Goal: Task Accomplishment & Management: Use online tool/utility

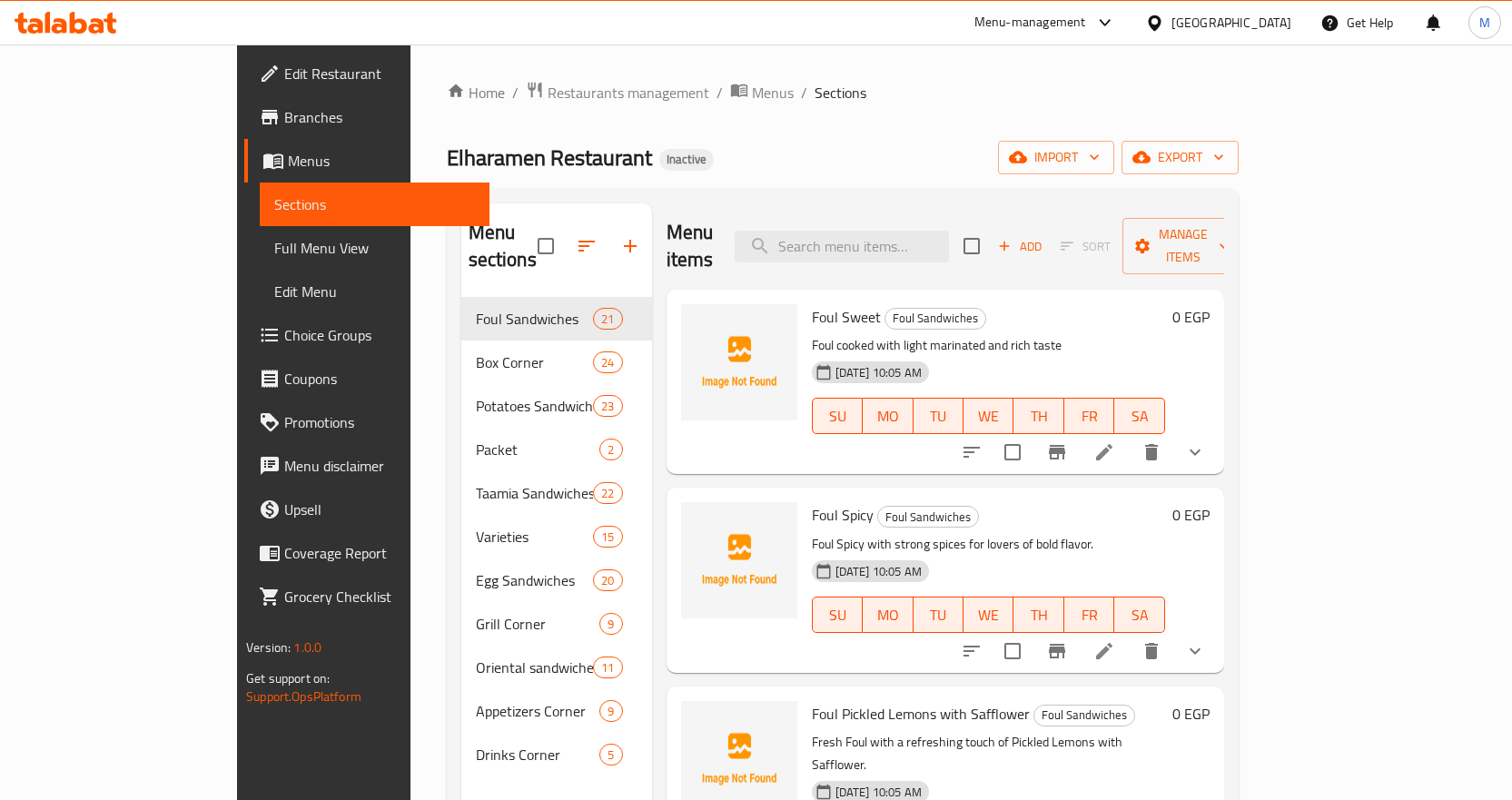
click at [77, 19] on icon at bounding box center [78, 23] width 17 height 22
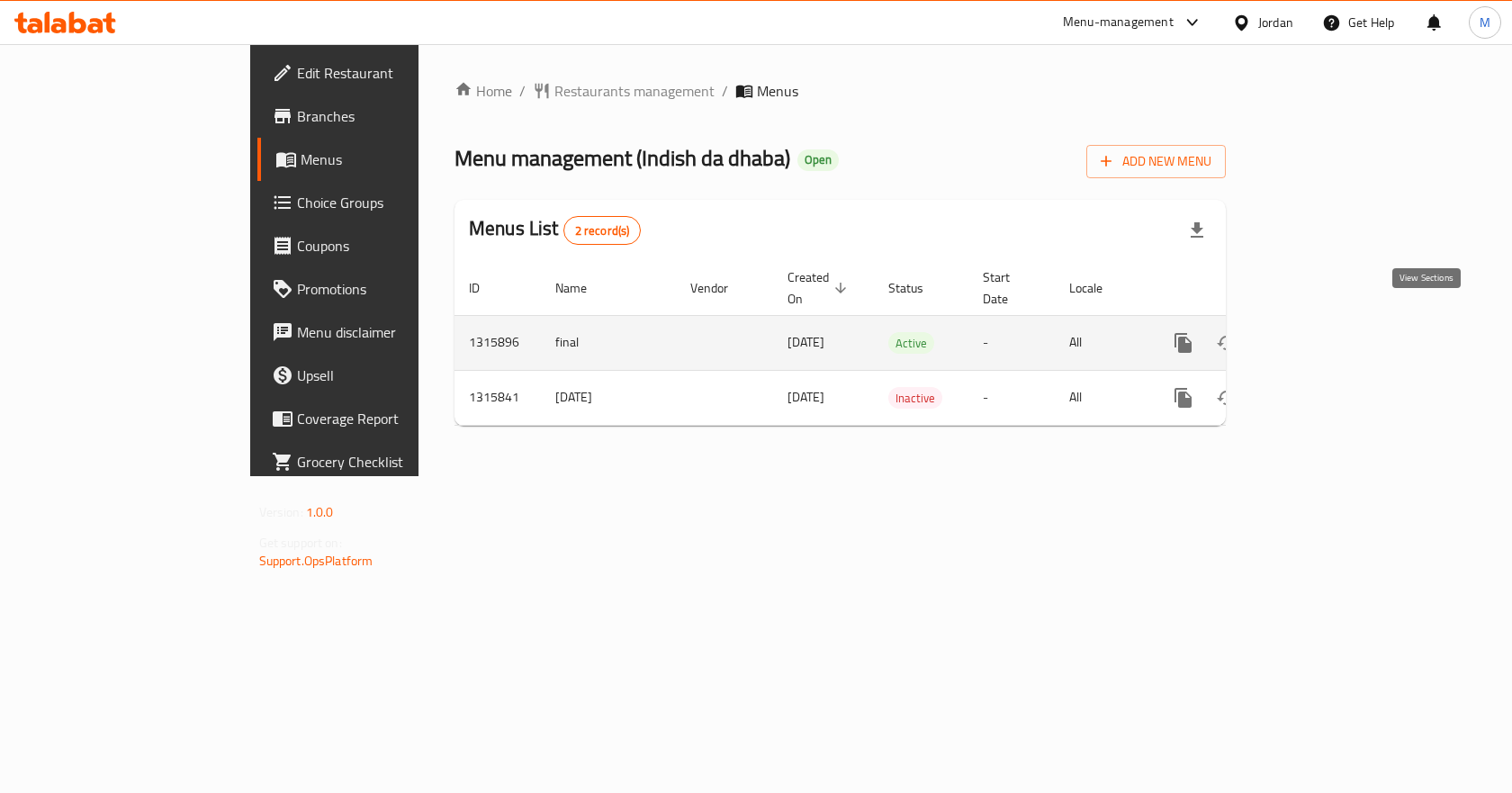
click at [1335, 321] on link "enhanced table" at bounding box center [1313, 343] width 43 height 43
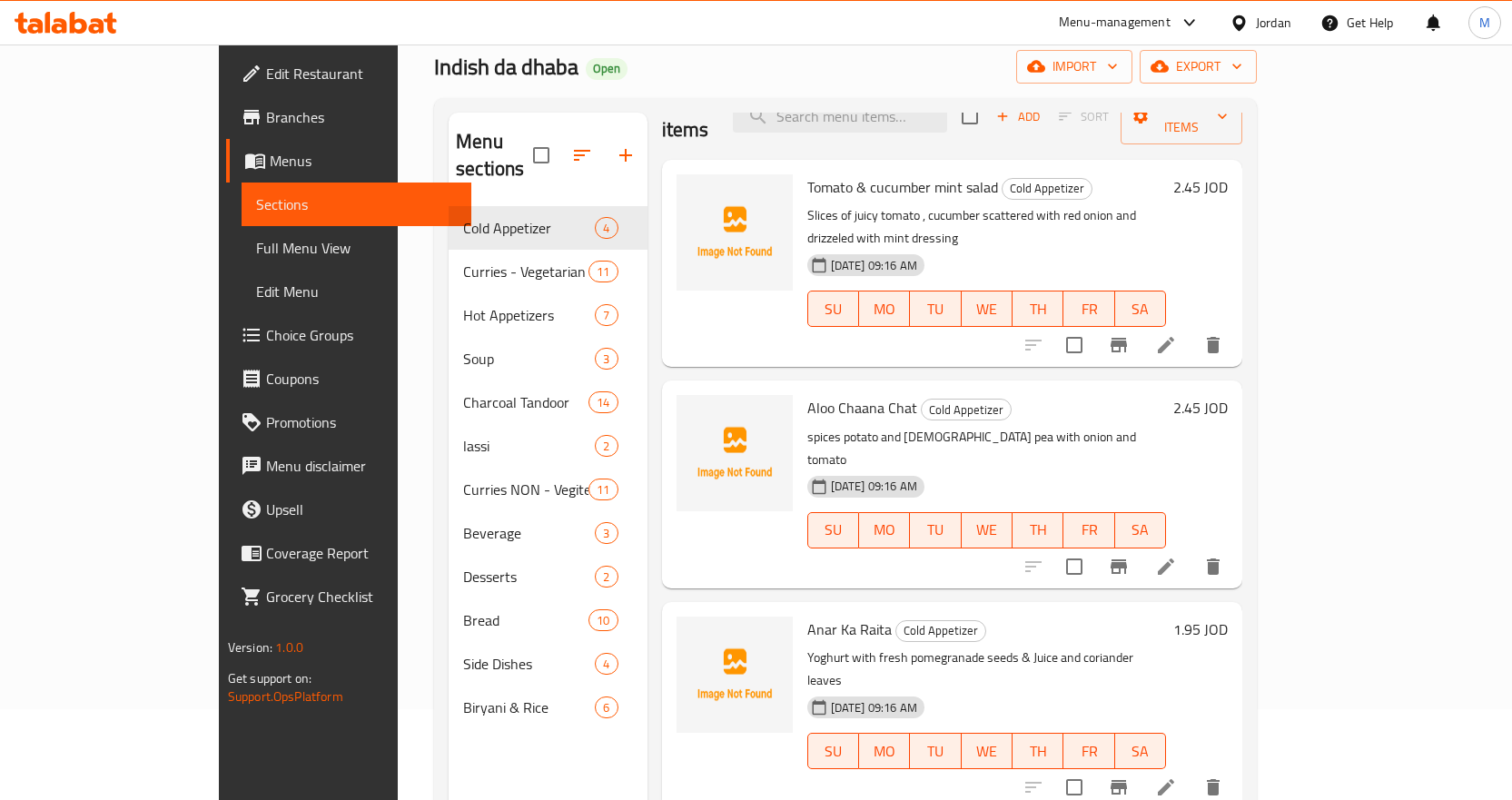
scroll to position [254, 0]
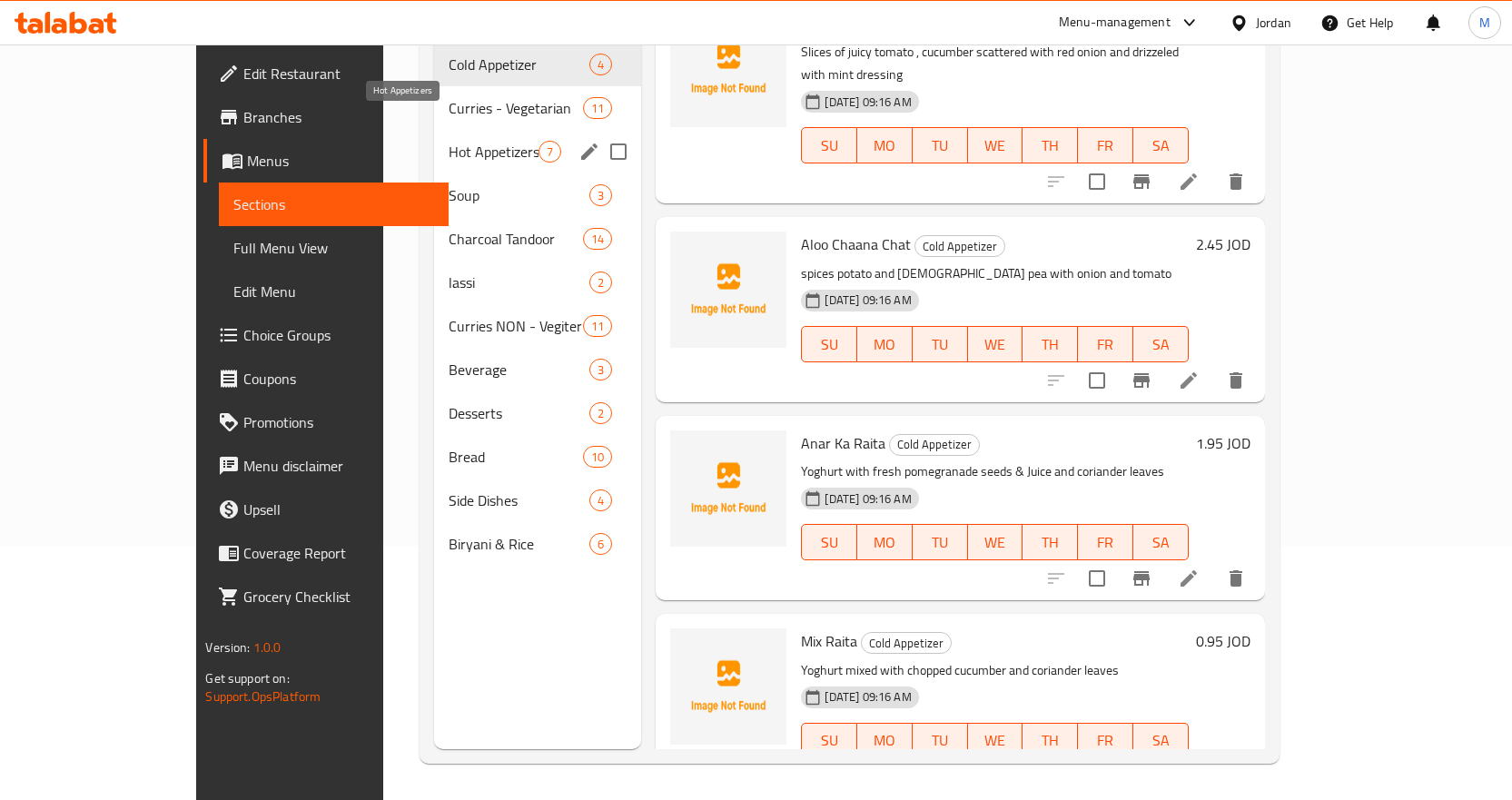
click at [448, 140] on span "Hot Appetizers" at bounding box center [493, 151] width 91 height 22
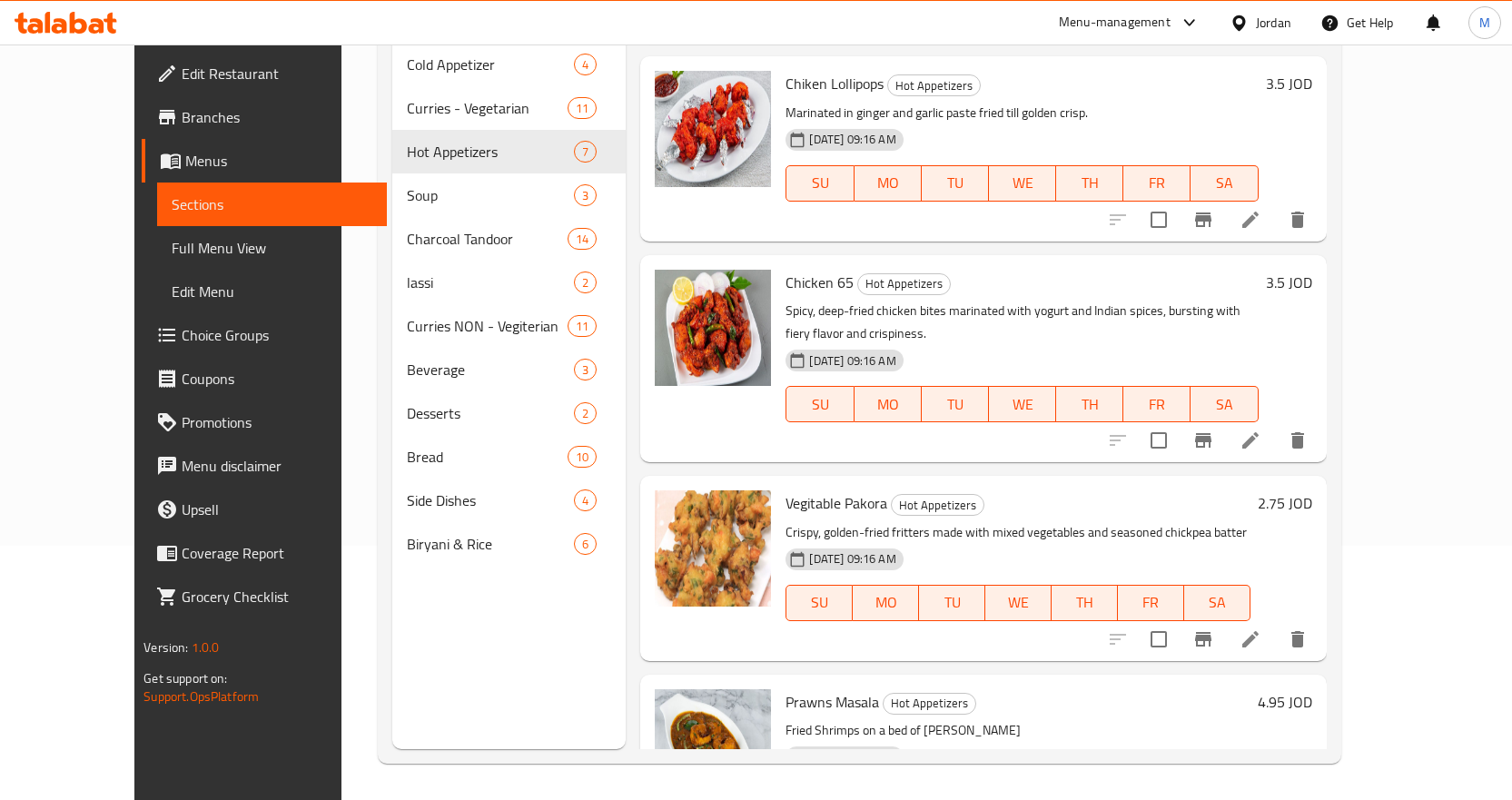
scroll to position [657, 0]
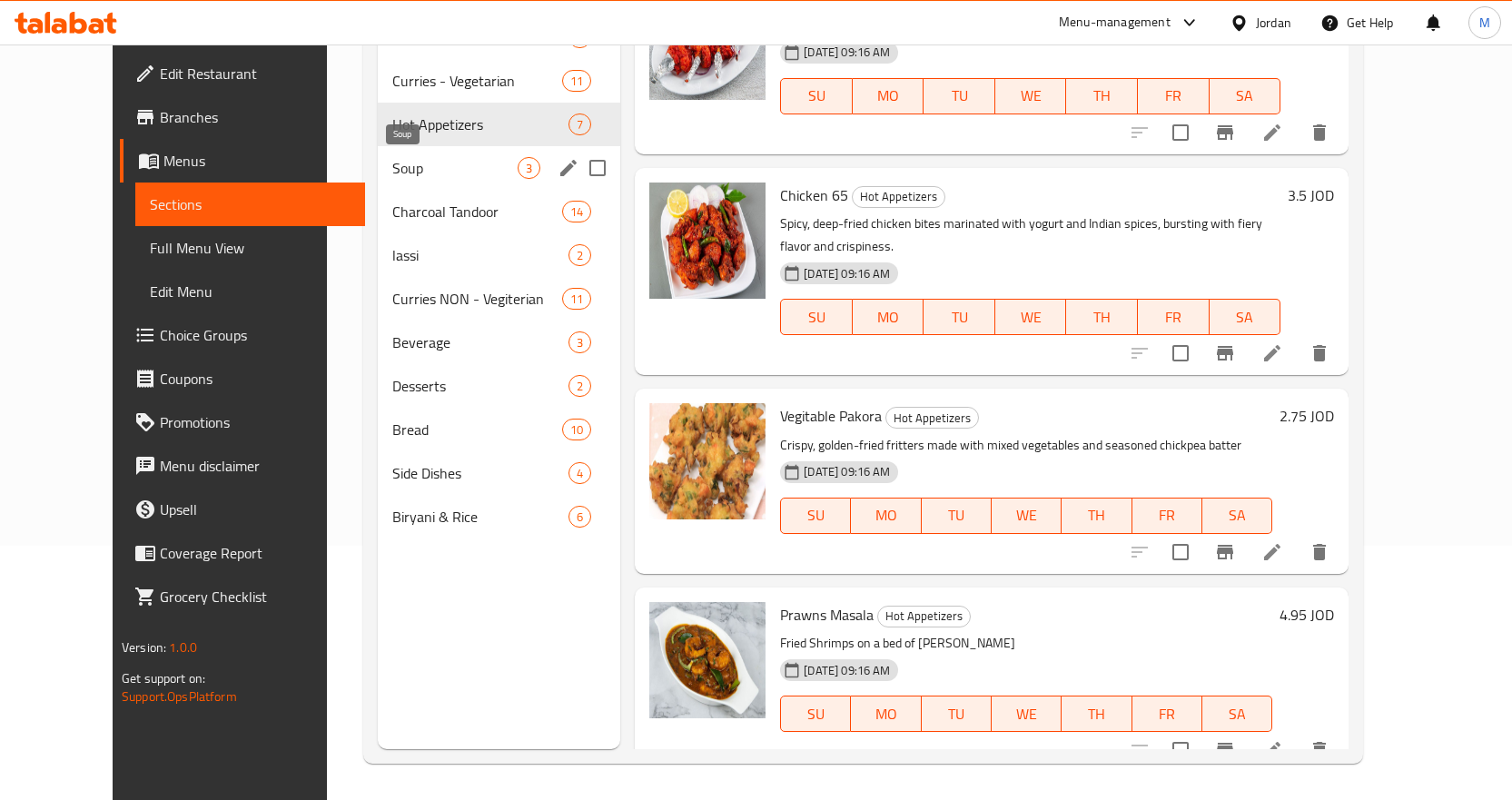
click at [392, 173] on span "Soup" at bounding box center [455, 168] width 126 height 22
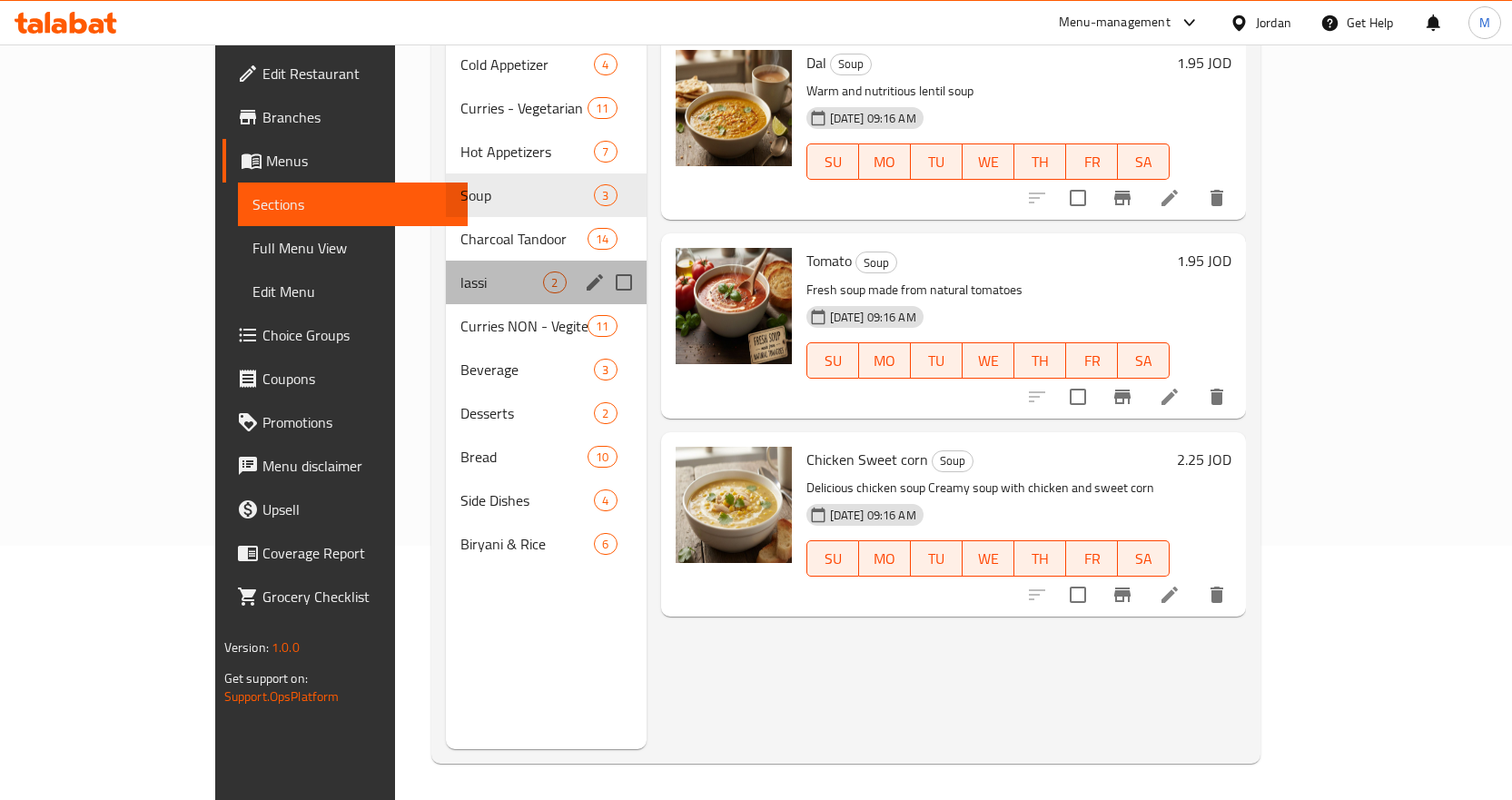
click at [446, 272] on div "lassi 2" at bounding box center [546, 283] width 200 height 44
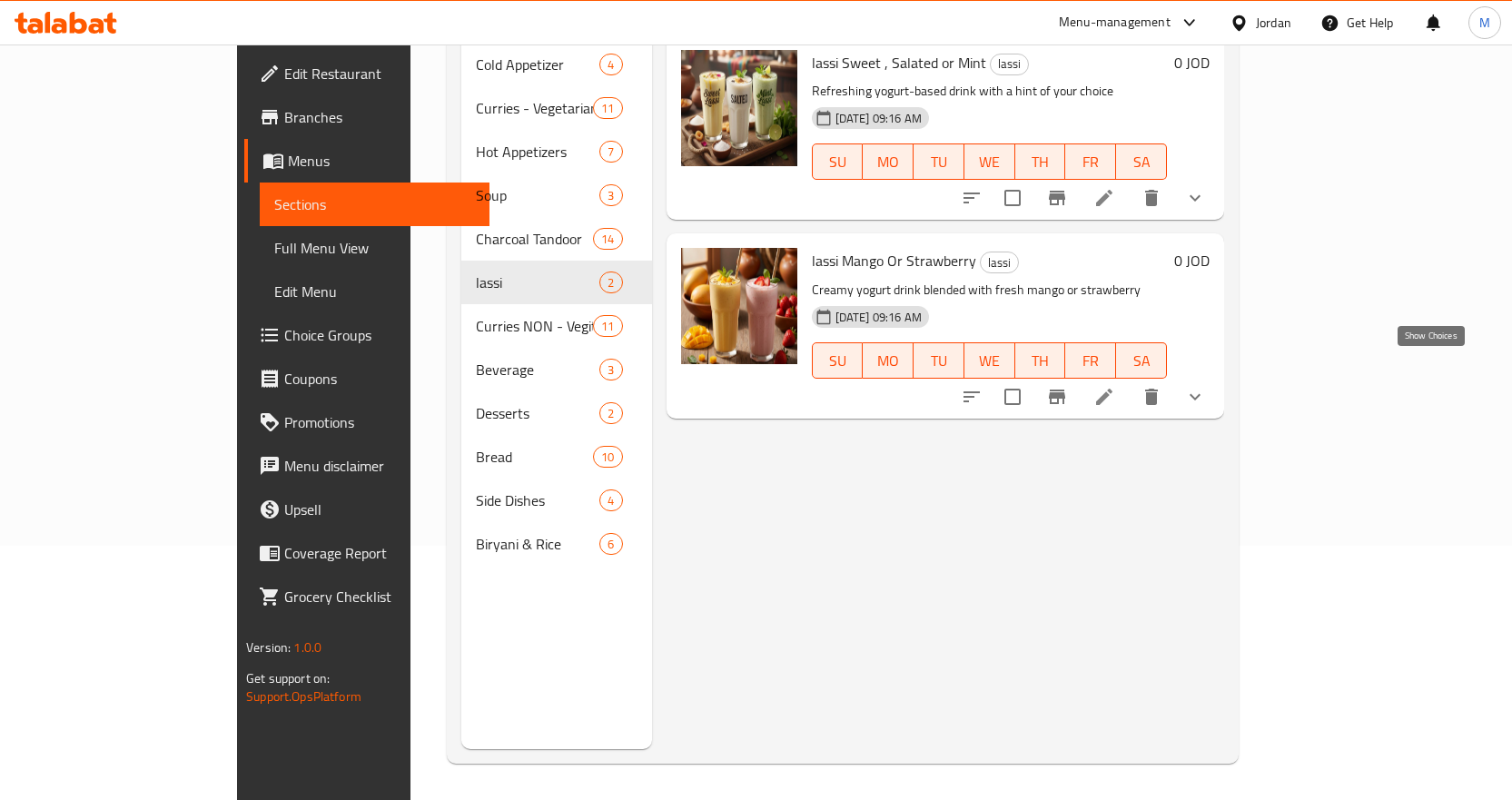
click at [1206, 386] on icon "show more" at bounding box center [1195, 397] width 22 height 22
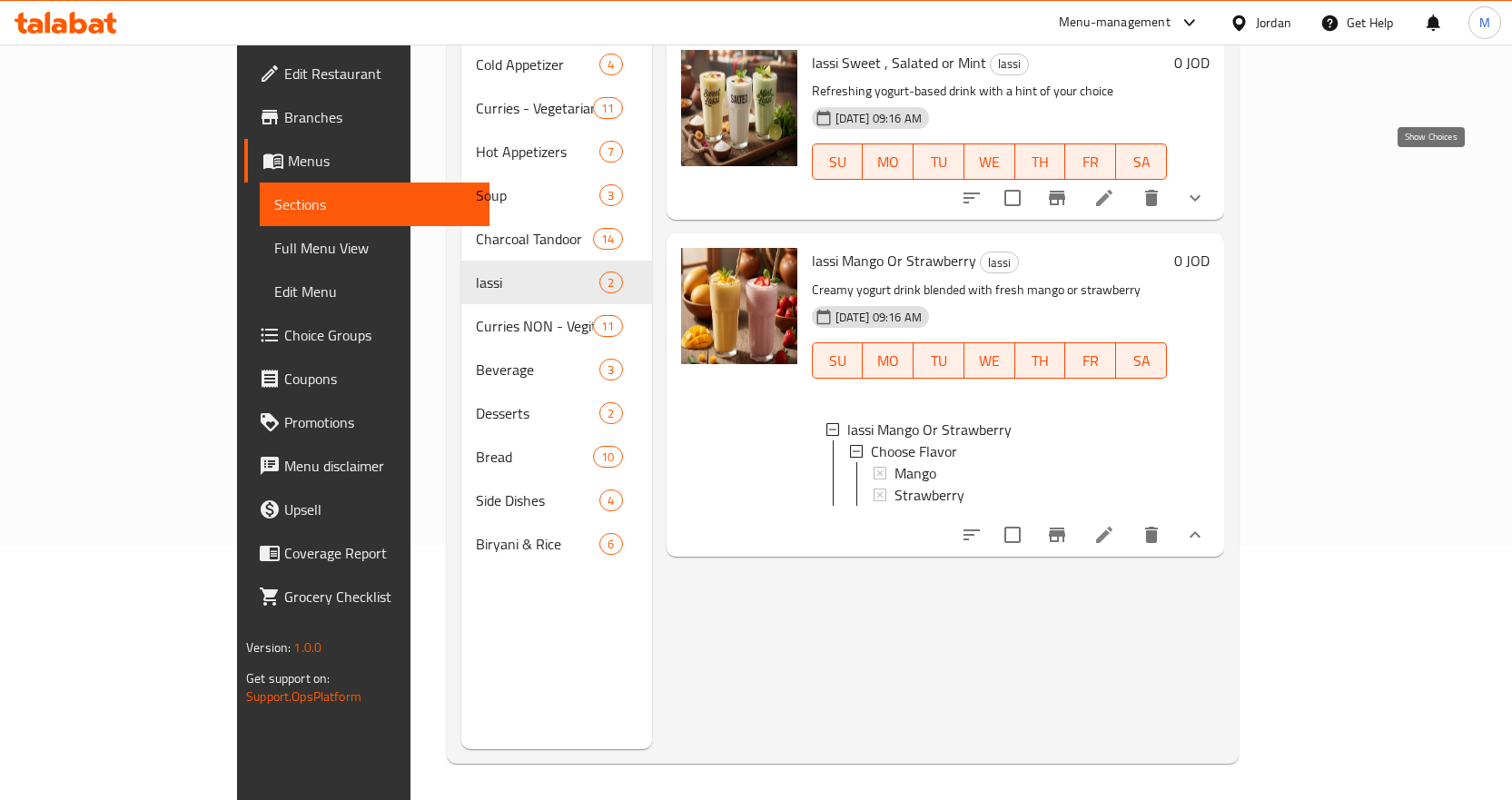
click at [1206, 187] on icon "show more" at bounding box center [1195, 198] width 22 height 22
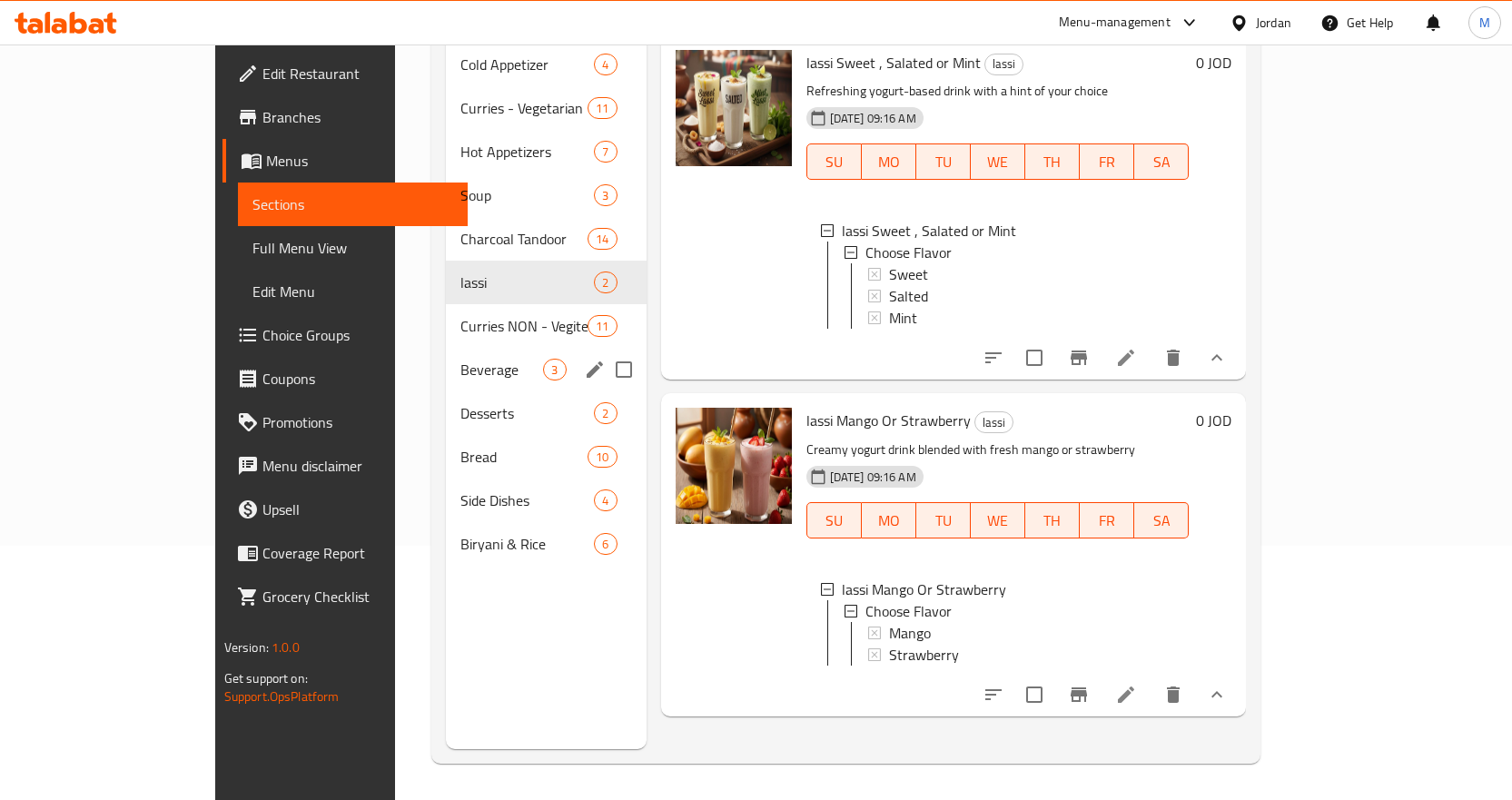
click at [446, 355] on div "Beverage 3" at bounding box center [546, 370] width 200 height 44
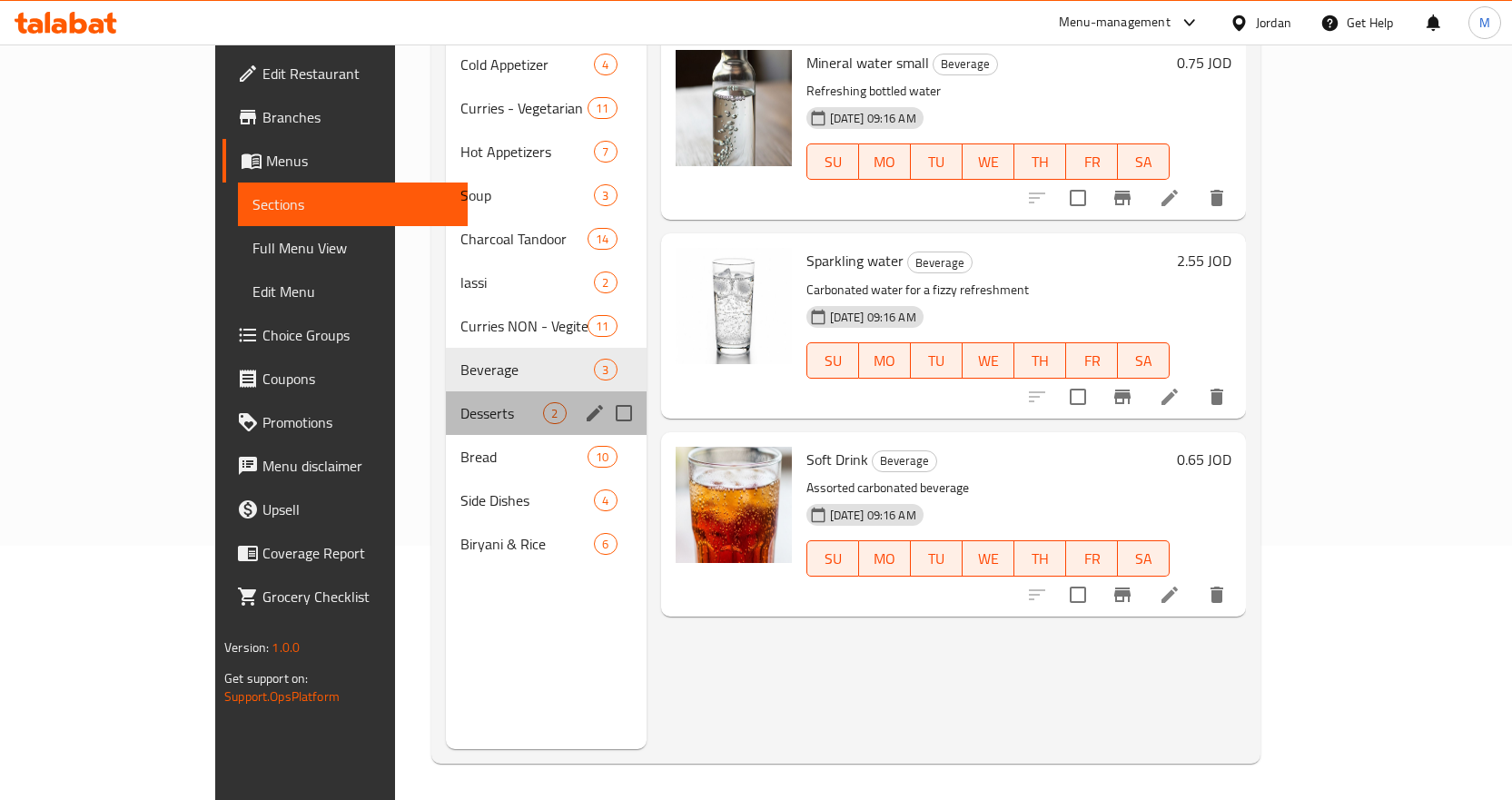
click at [446, 403] on div "Desserts 2" at bounding box center [546, 413] width 200 height 44
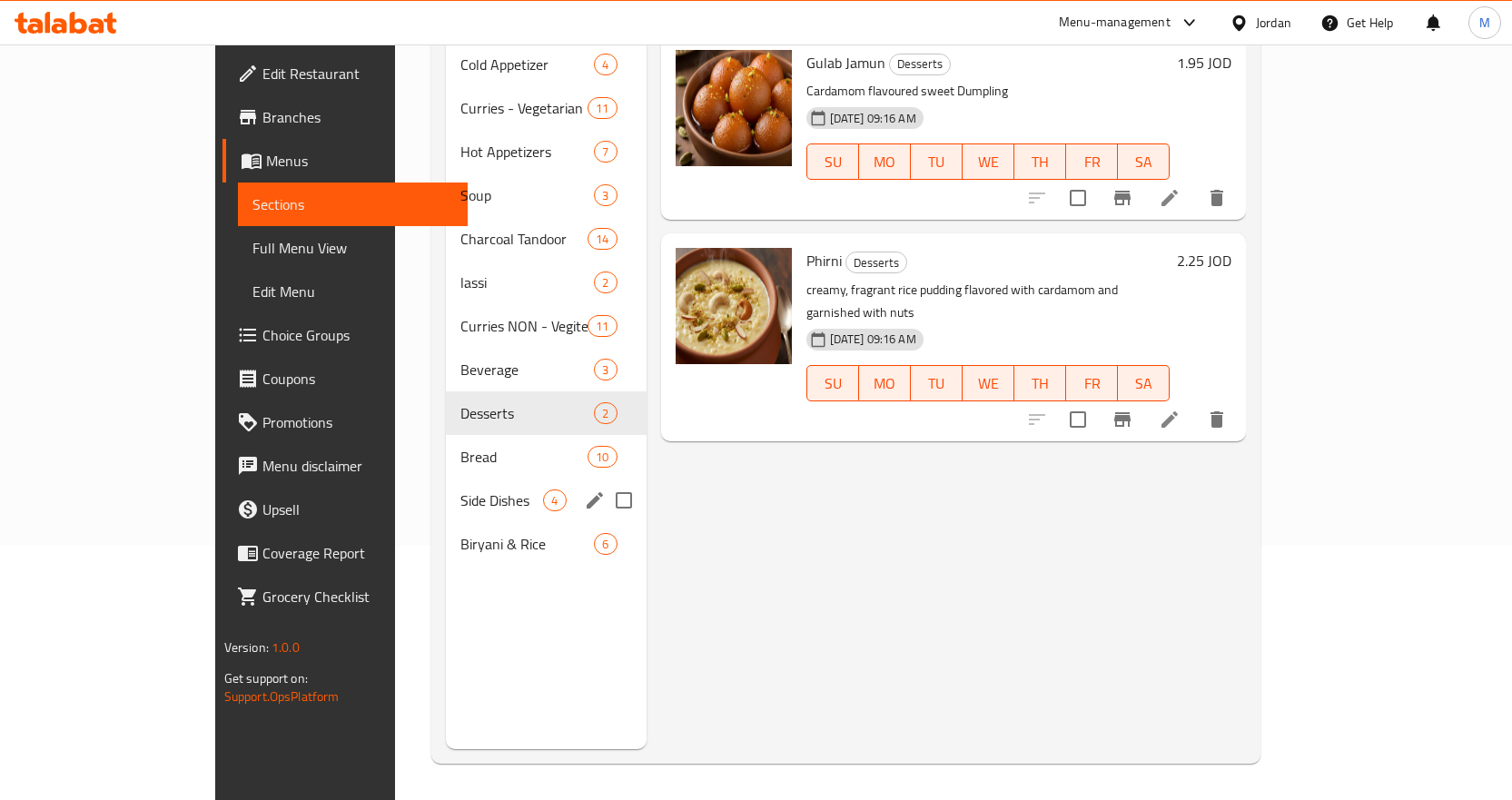
click at [460, 489] on span "Side Dishes" at bounding box center [501, 500] width 83 height 22
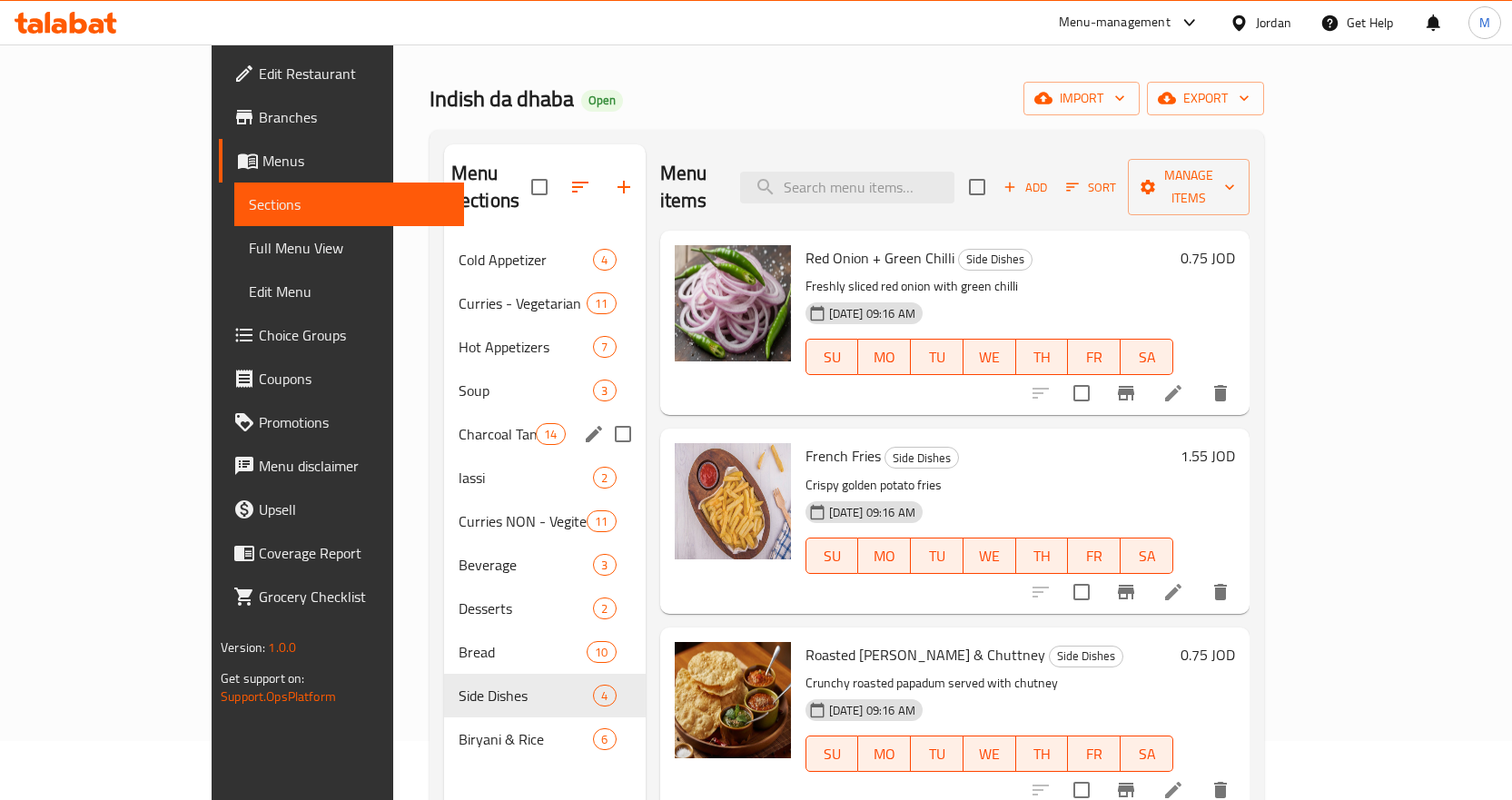
scroll to position [91, 0]
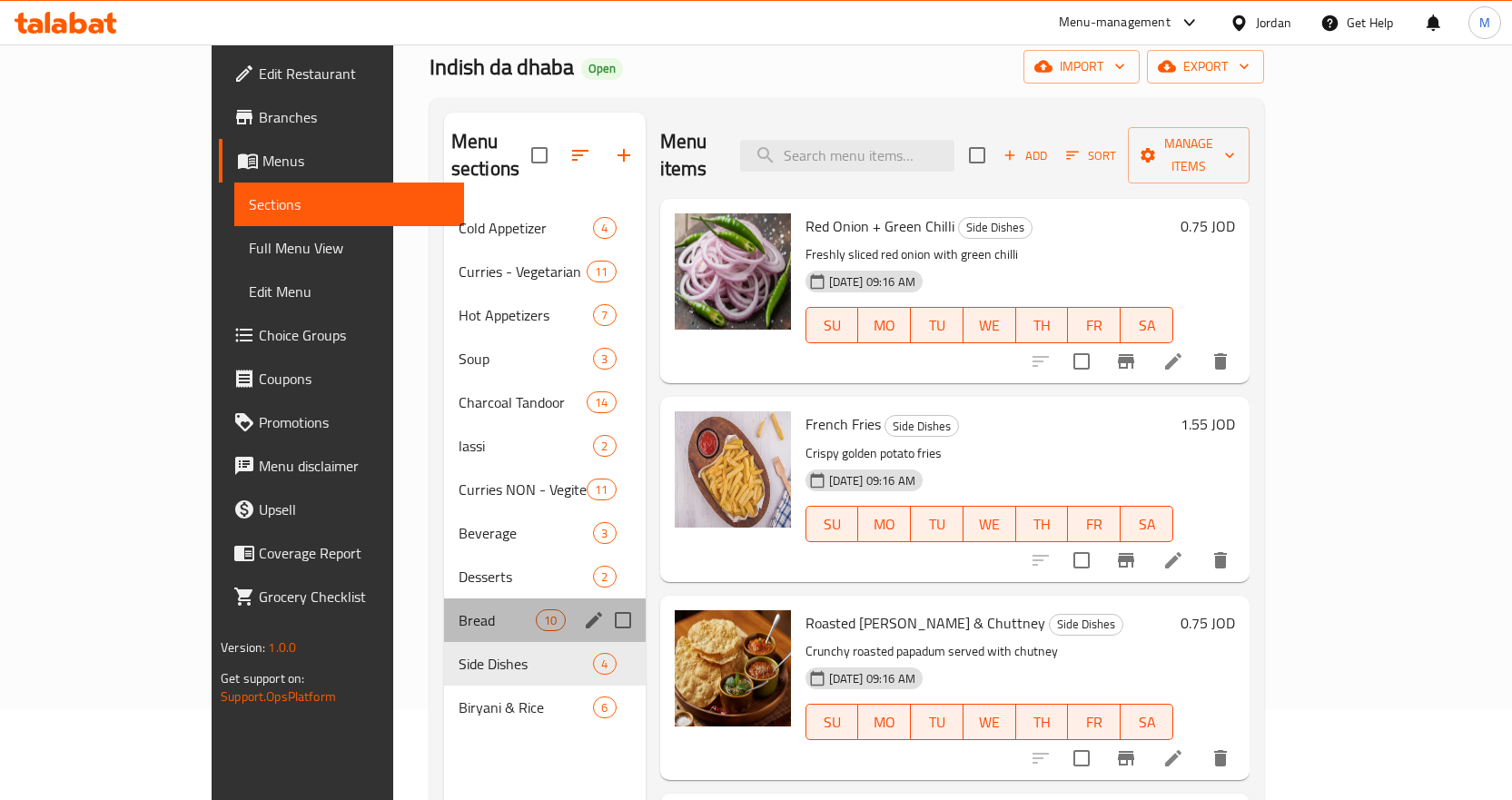
click at [444, 599] on div "Bread 10" at bounding box center [545, 621] width 201 height 44
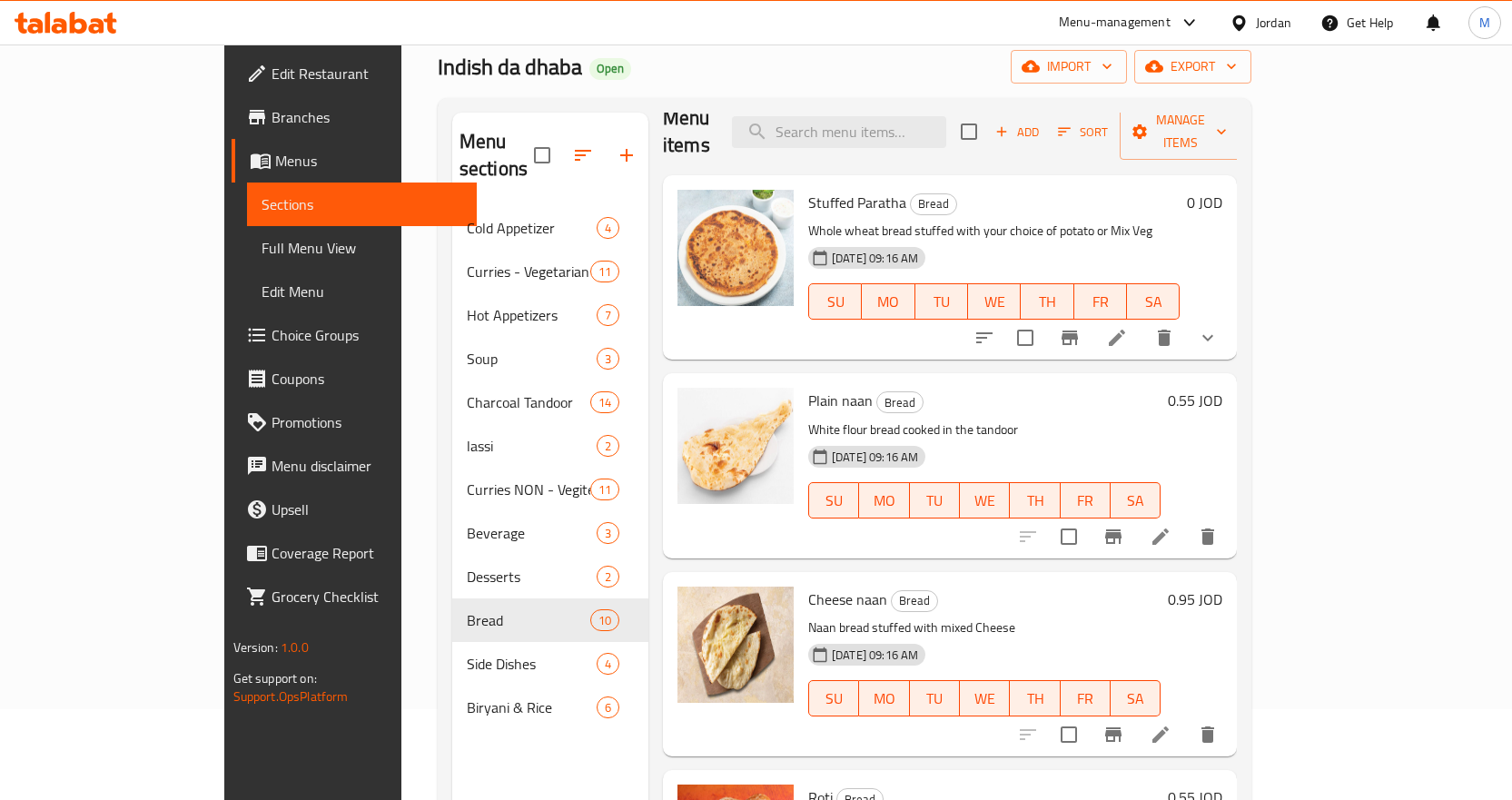
scroll to position [91, 0]
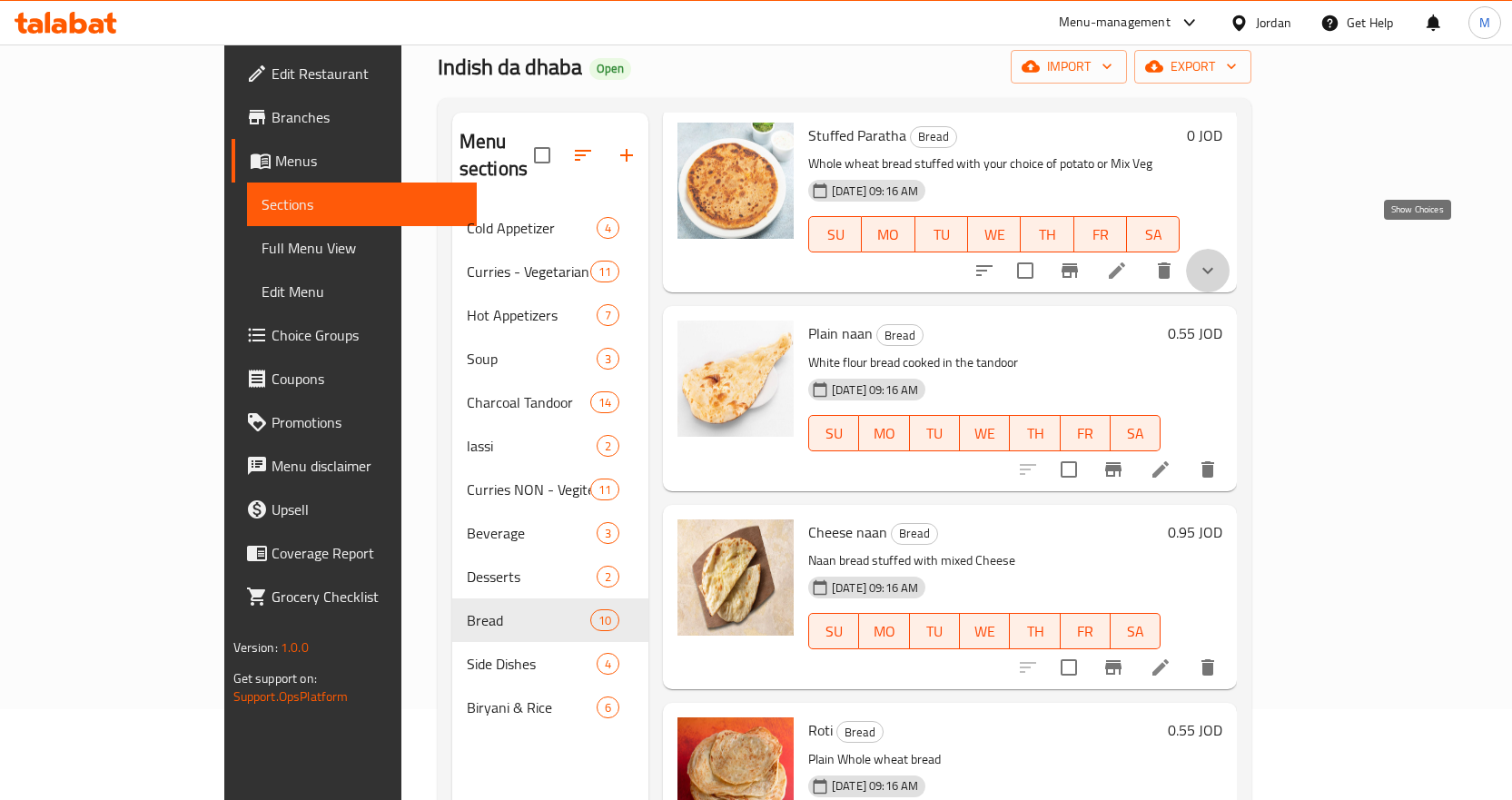
click at [1218, 260] on icon "show more" at bounding box center [1207, 271] width 22 height 22
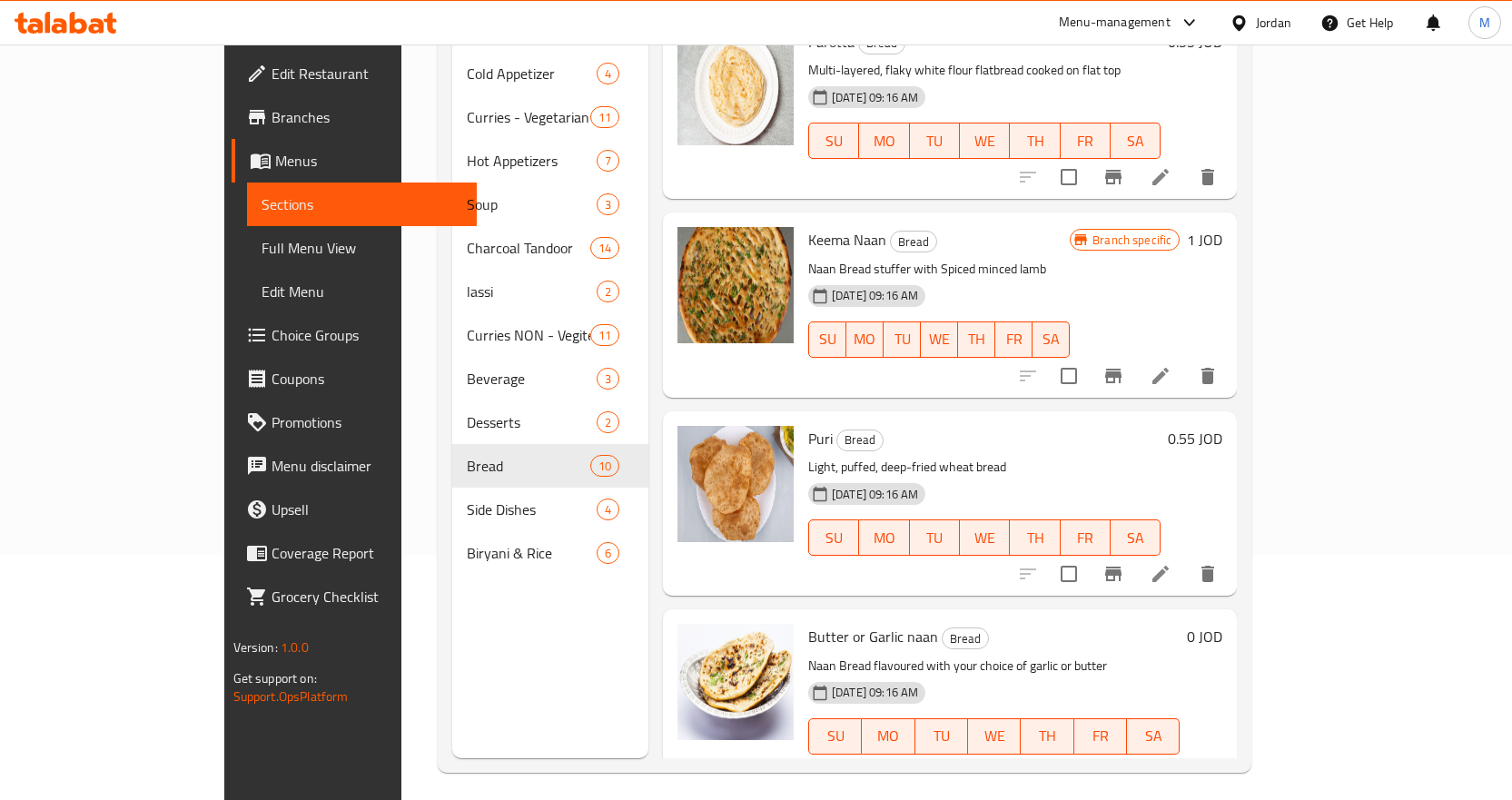
scroll to position [254, 0]
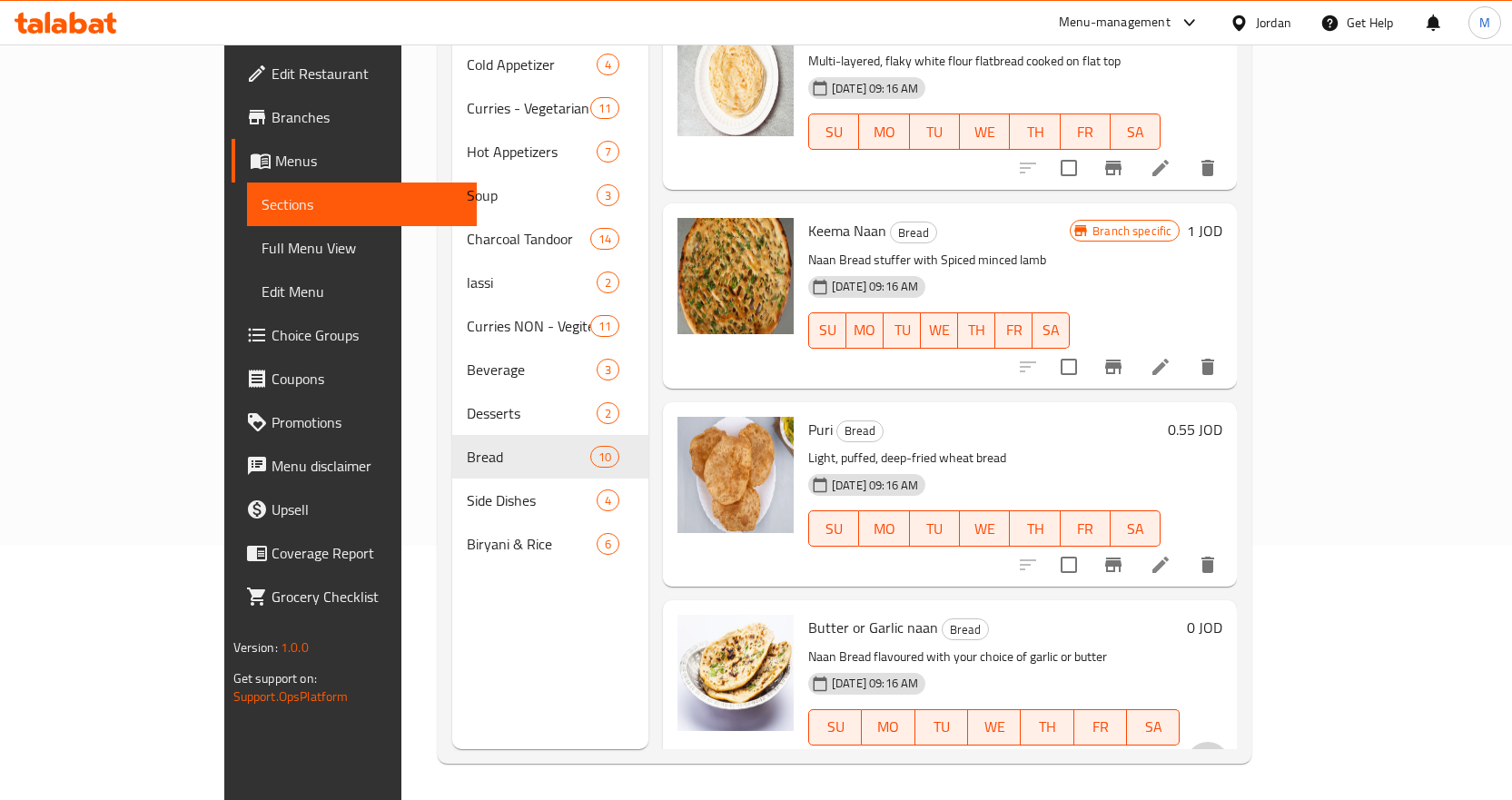
click at [1213, 760] on icon "show more" at bounding box center [1207, 763] width 11 height 6
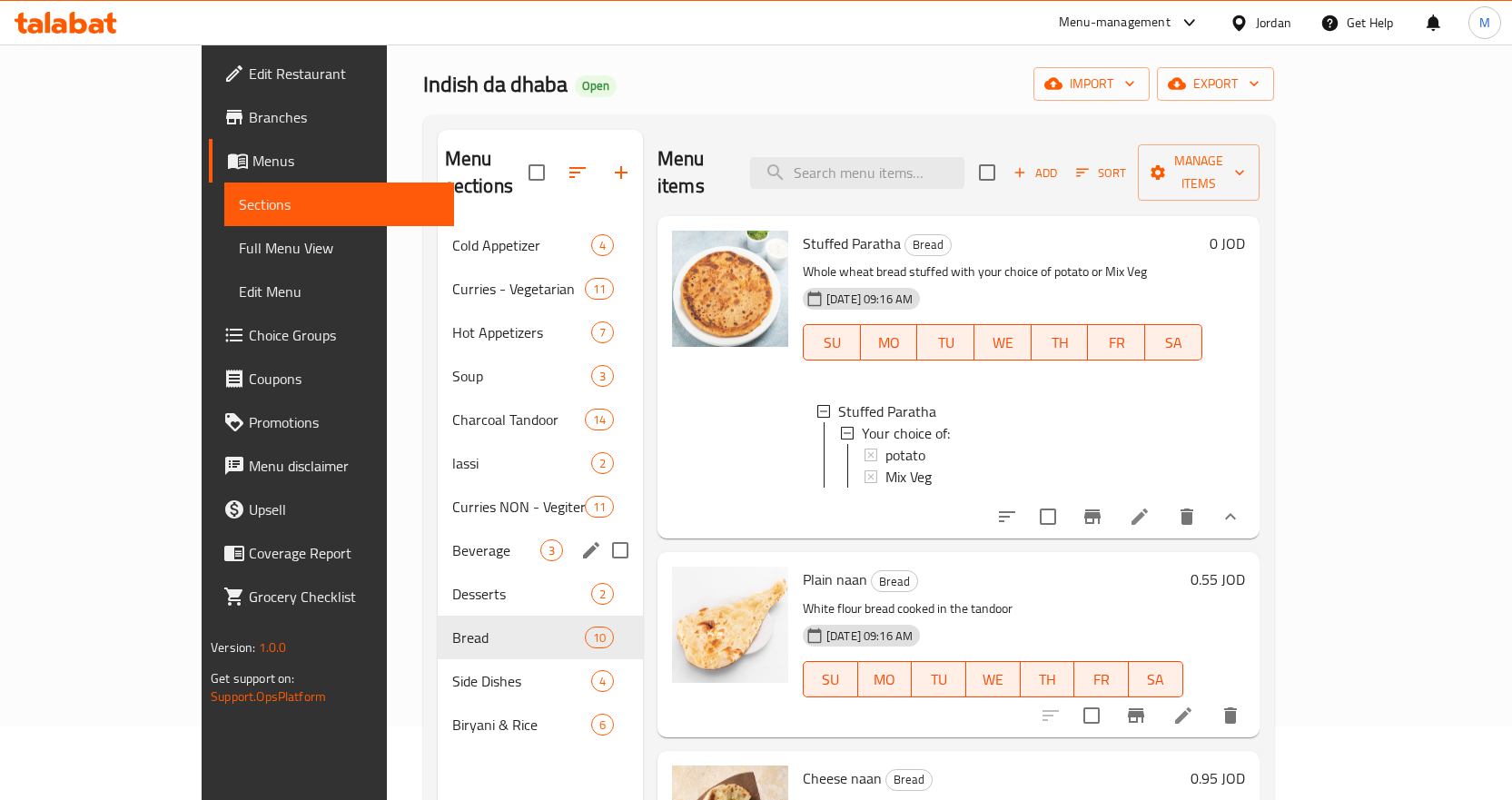
scroll to position [73, 0]
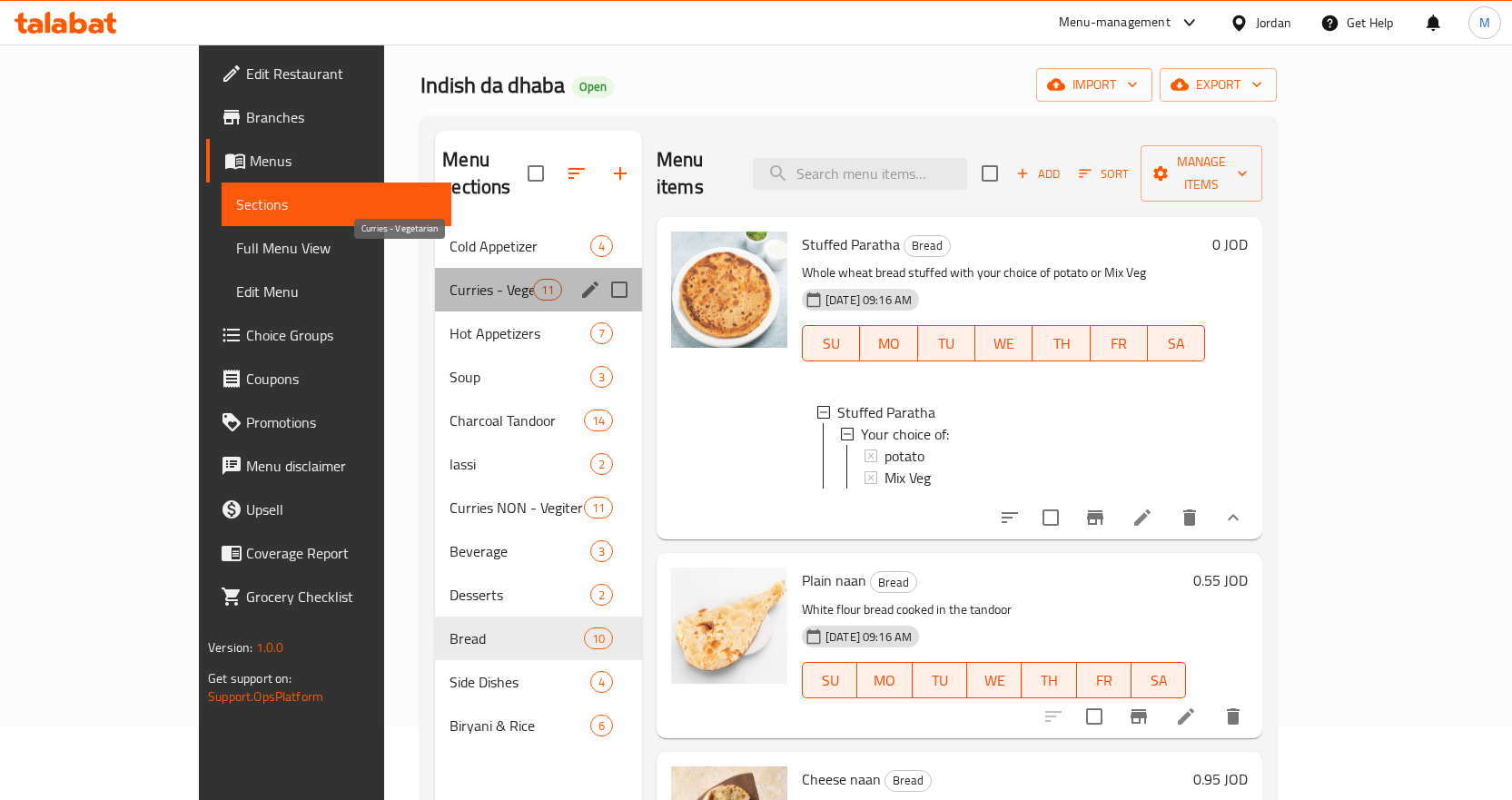
click at [449, 279] on span "Curries - Vegetarian" at bounding box center [490, 290] width 83 height 22
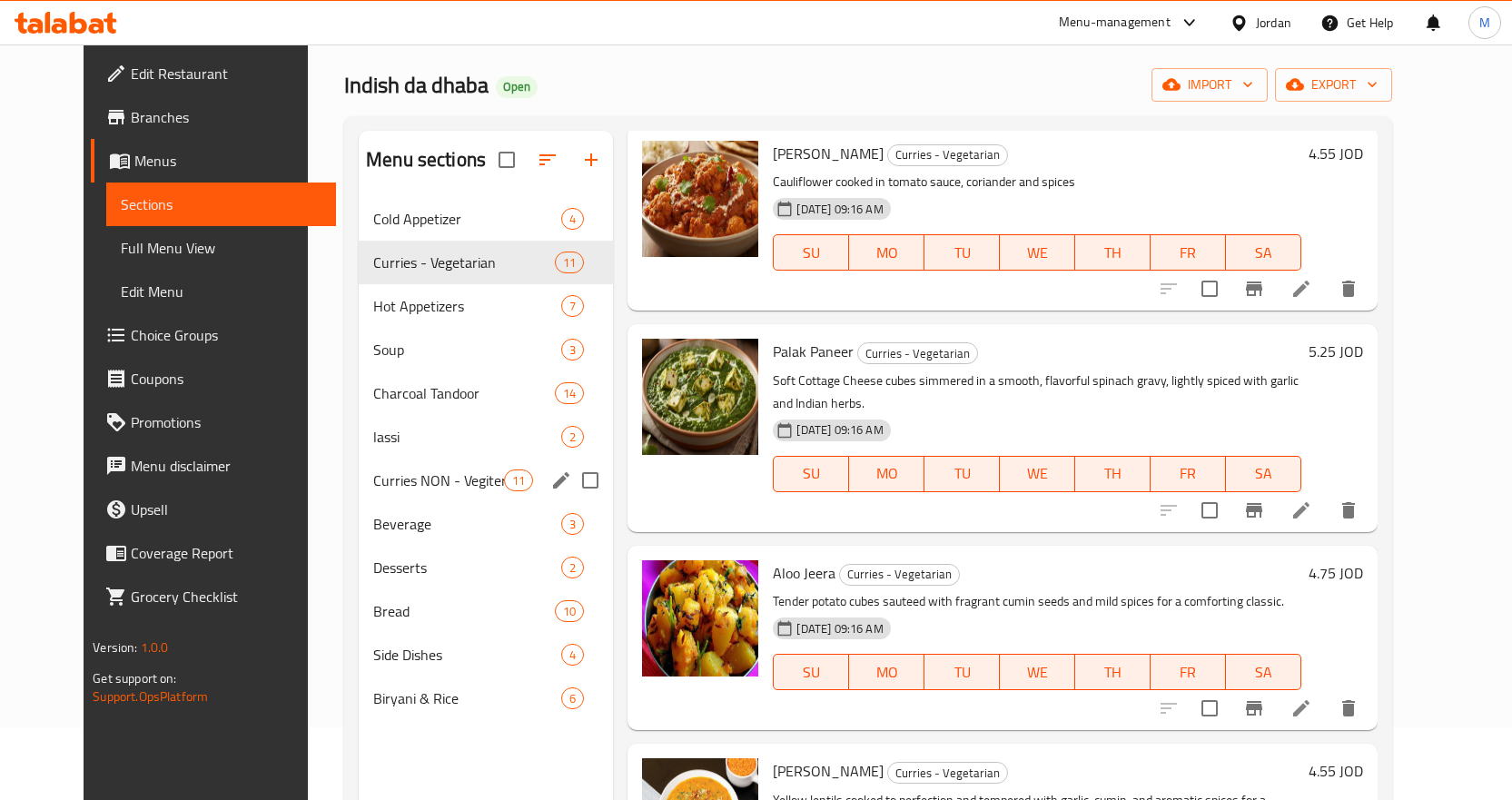
scroll to position [1291, 0]
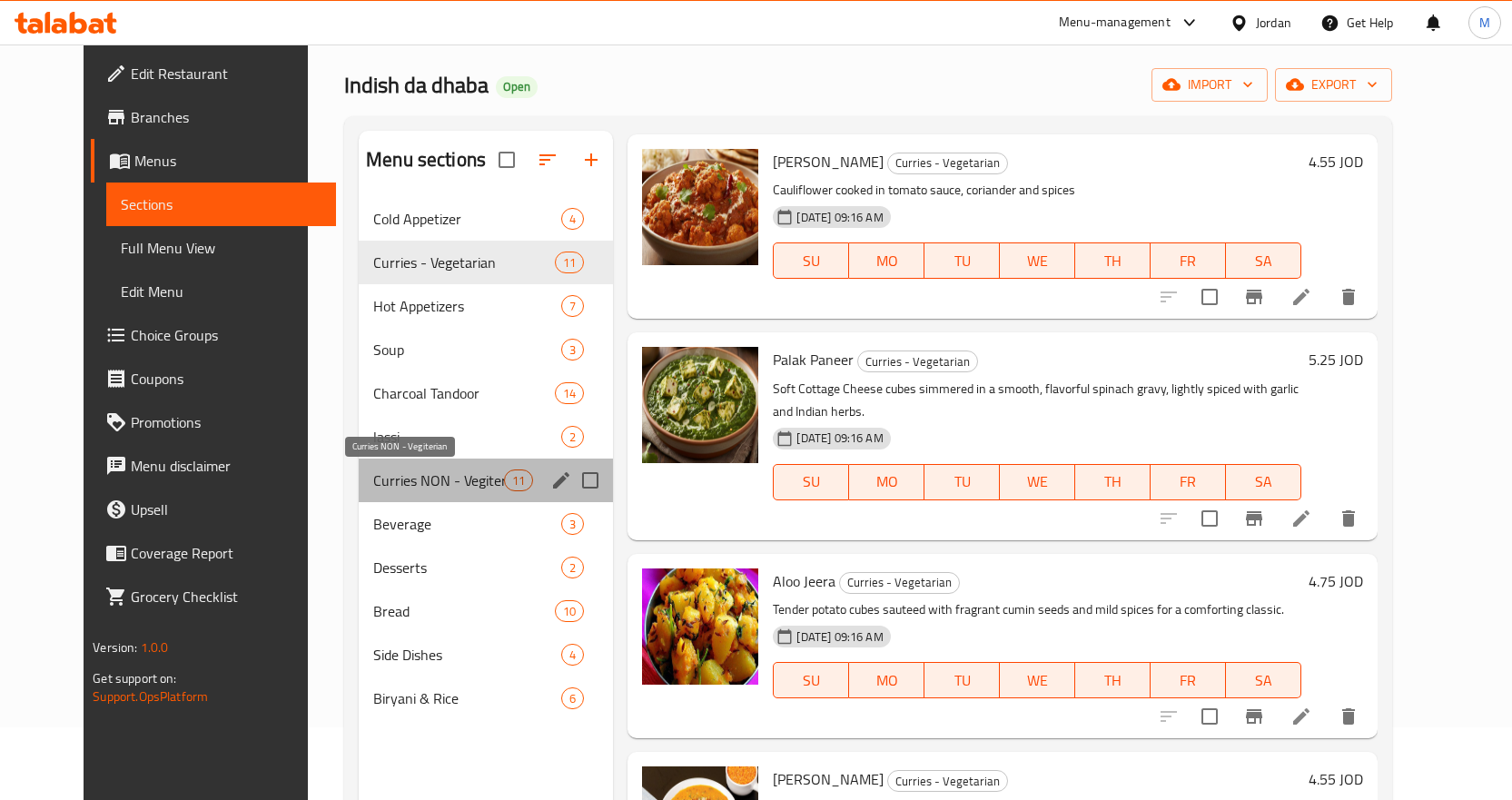
click at [404, 488] on span "Curries NON - Vegiterian" at bounding box center [438, 480] width 130 height 22
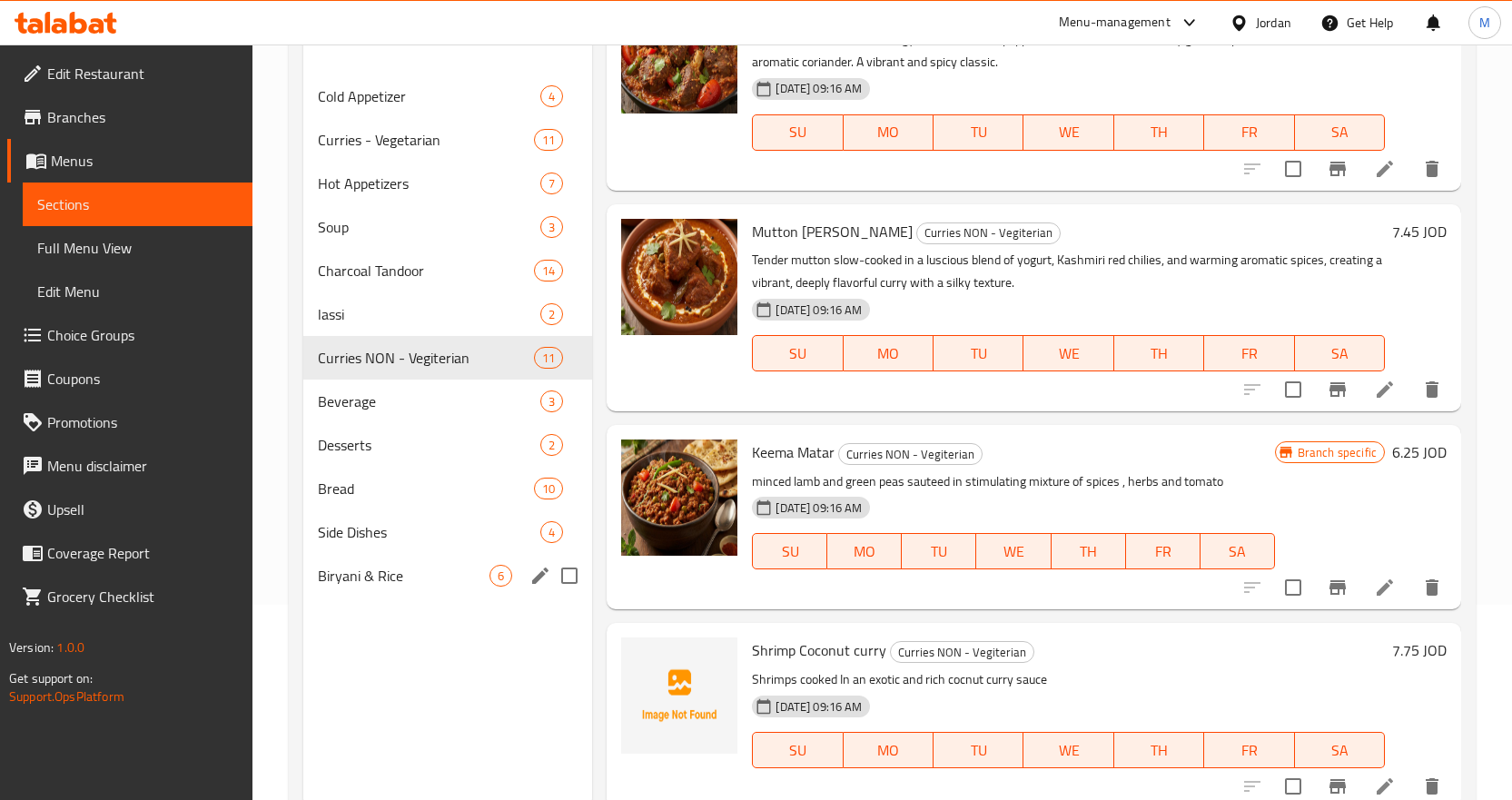
scroll to position [163, 0]
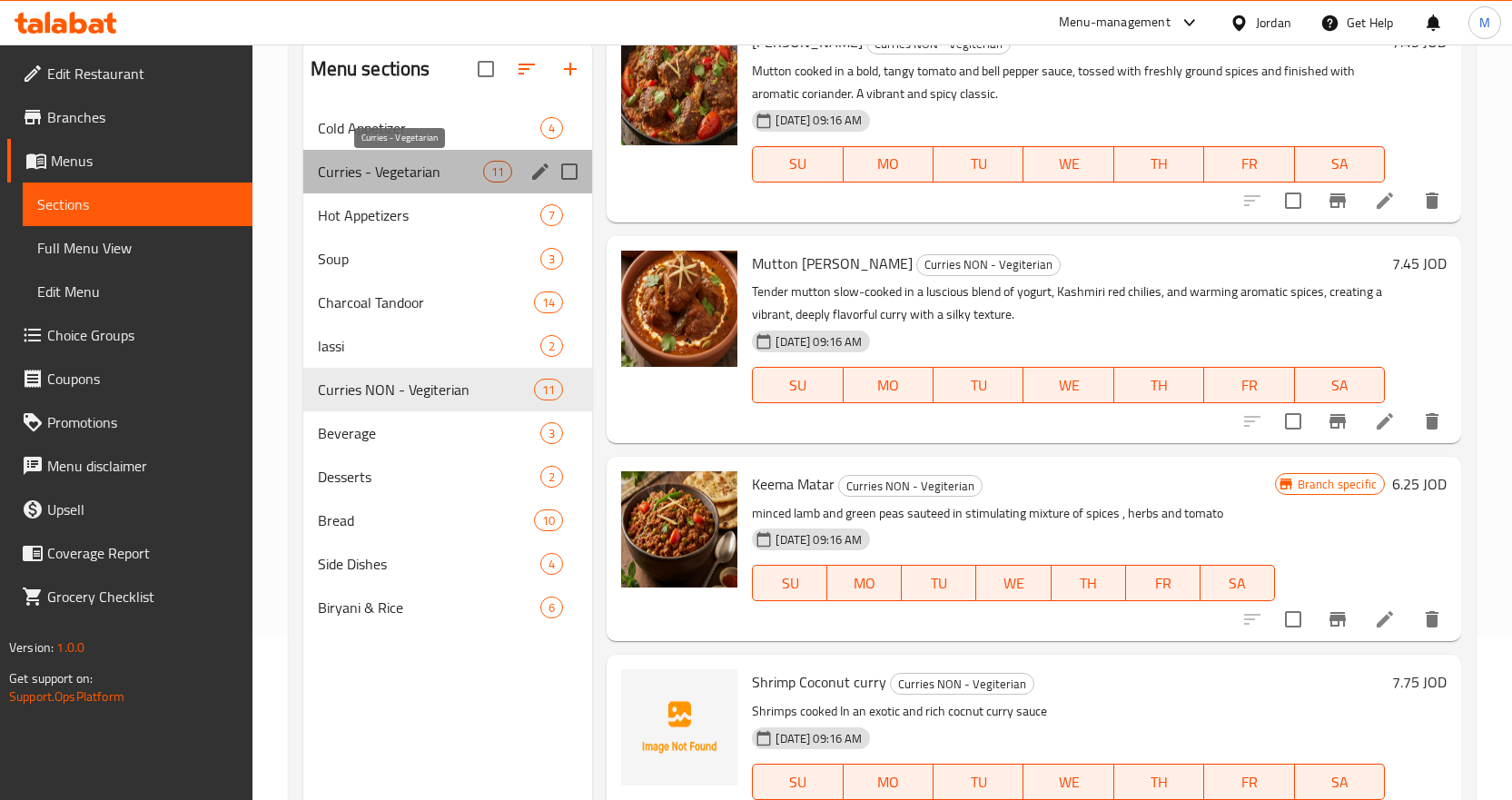
click at [443, 176] on span "Curries - Vegetarian" at bounding box center [400, 171] width 166 height 22
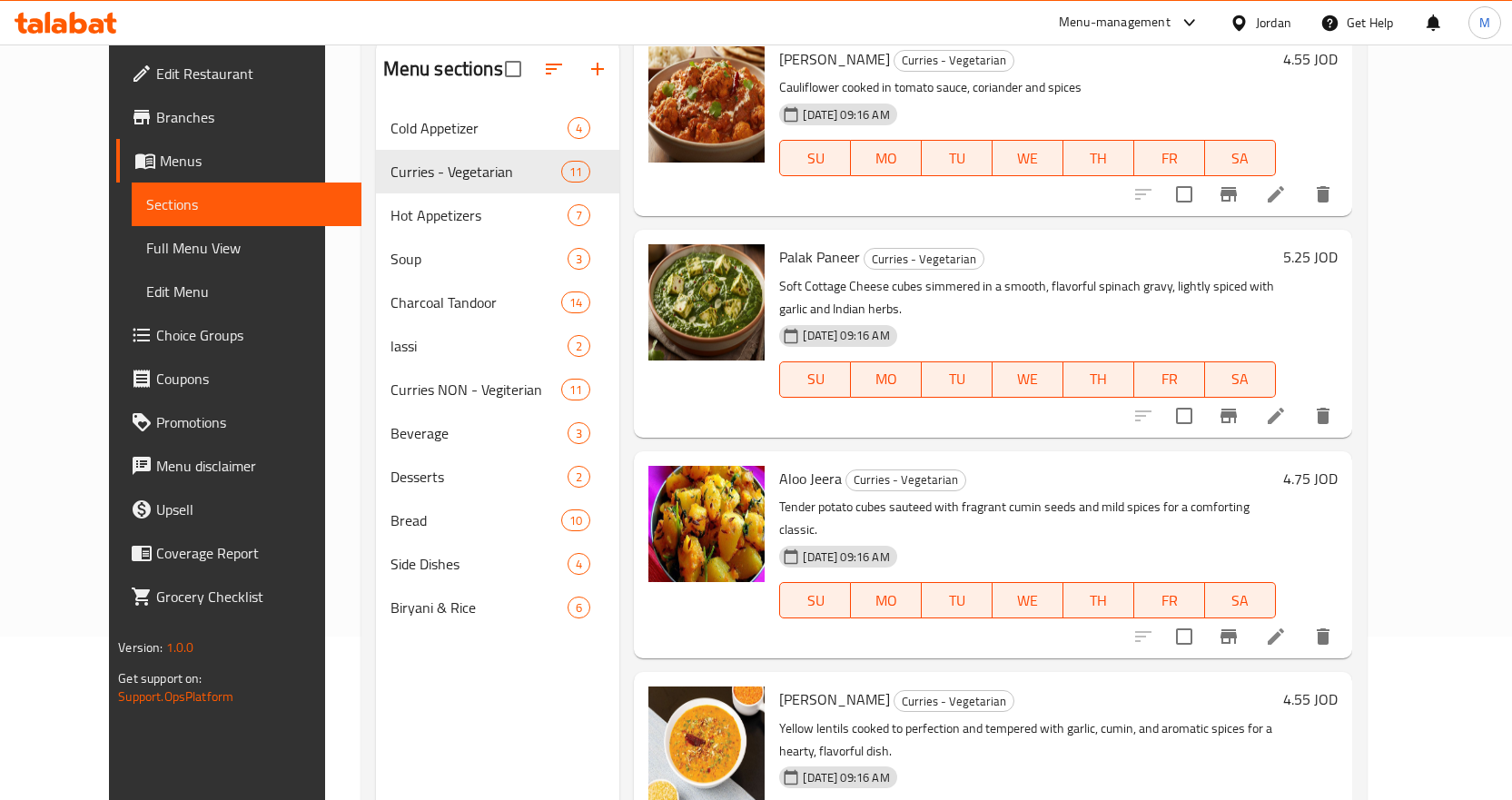
scroll to position [1473, 0]
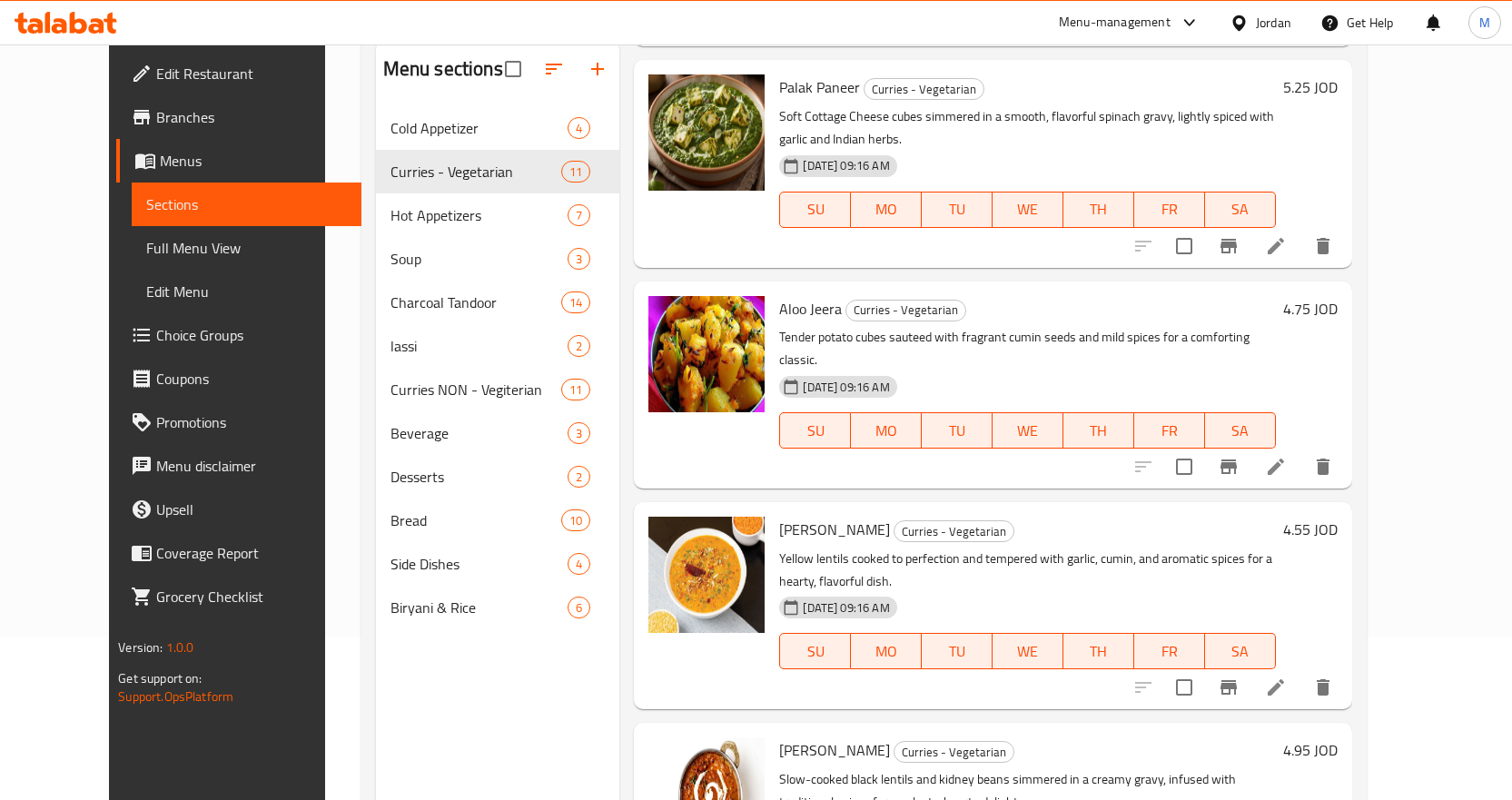
click at [1247, 34] on div "Jordan" at bounding box center [1260, 23] width 91 height 44
click at [1250, 26] on div at bounding box center [1242, 23] width 26 height 20
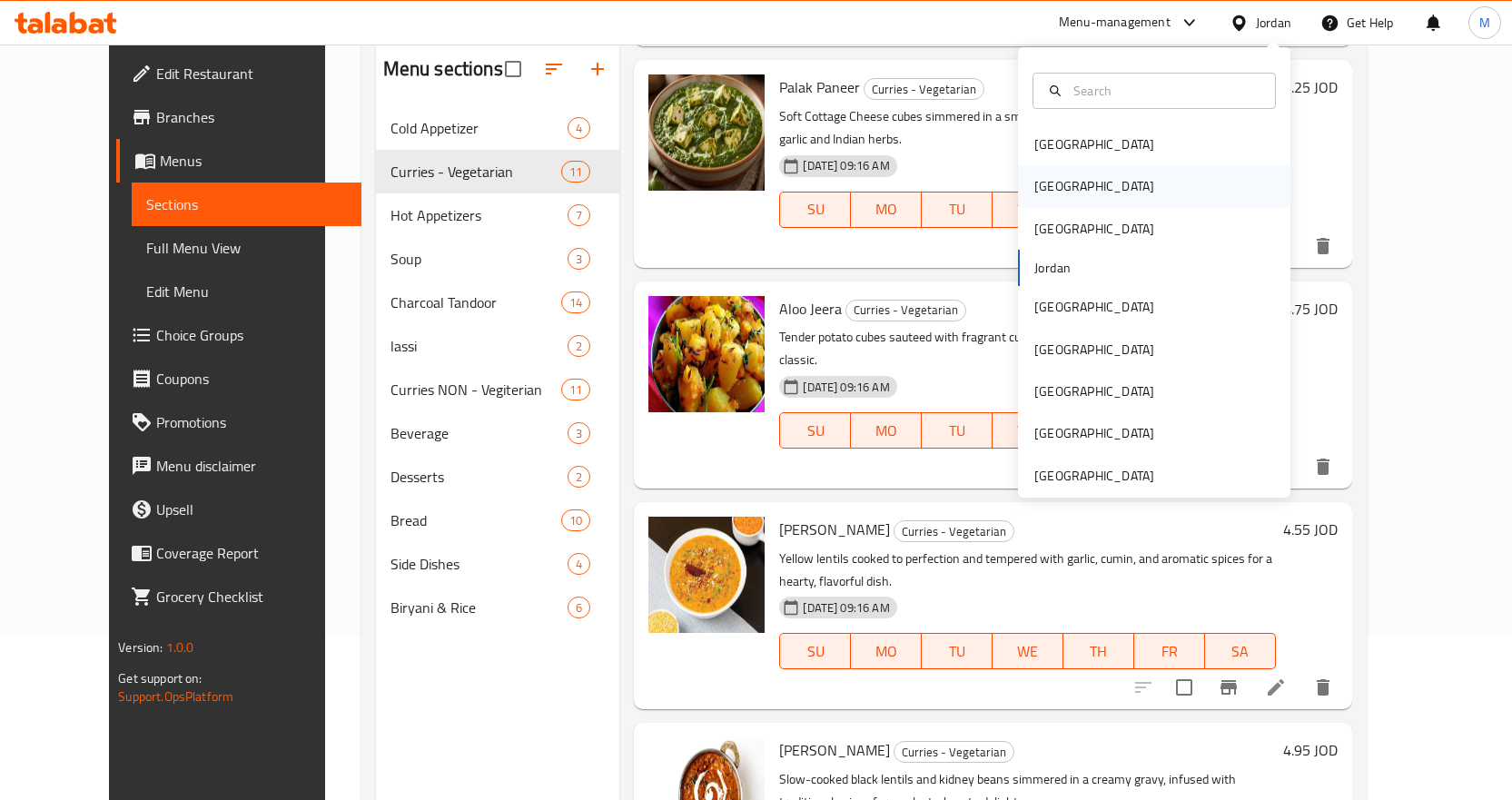
click at [1181, 191] on div "[GEOGRAPHIC_DATA]" at bounding box center [1153, 186] width 272 height 42
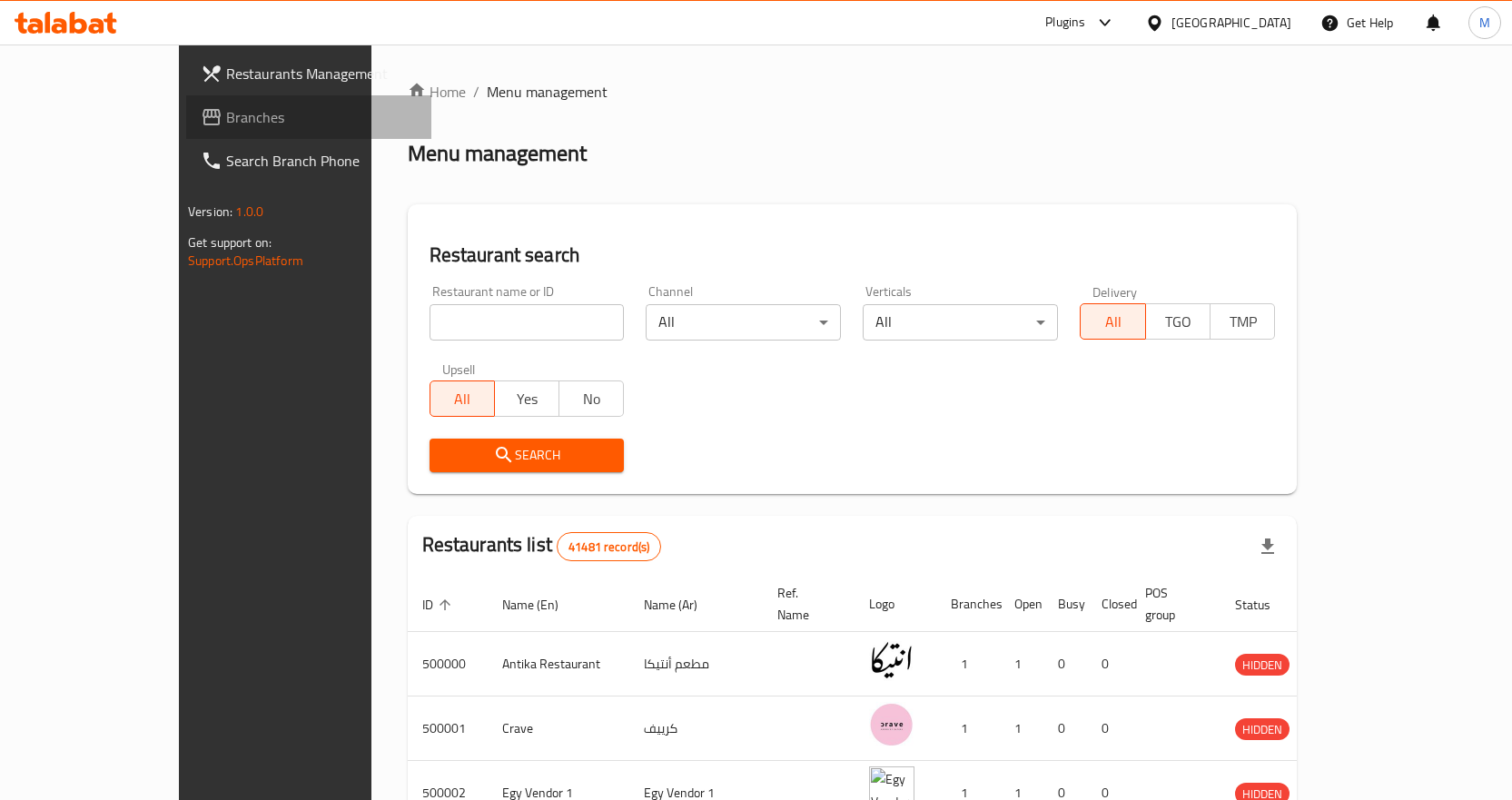
click at [226, 112] on span "Branches" at bounding box center [321, 118] width 190 height 22
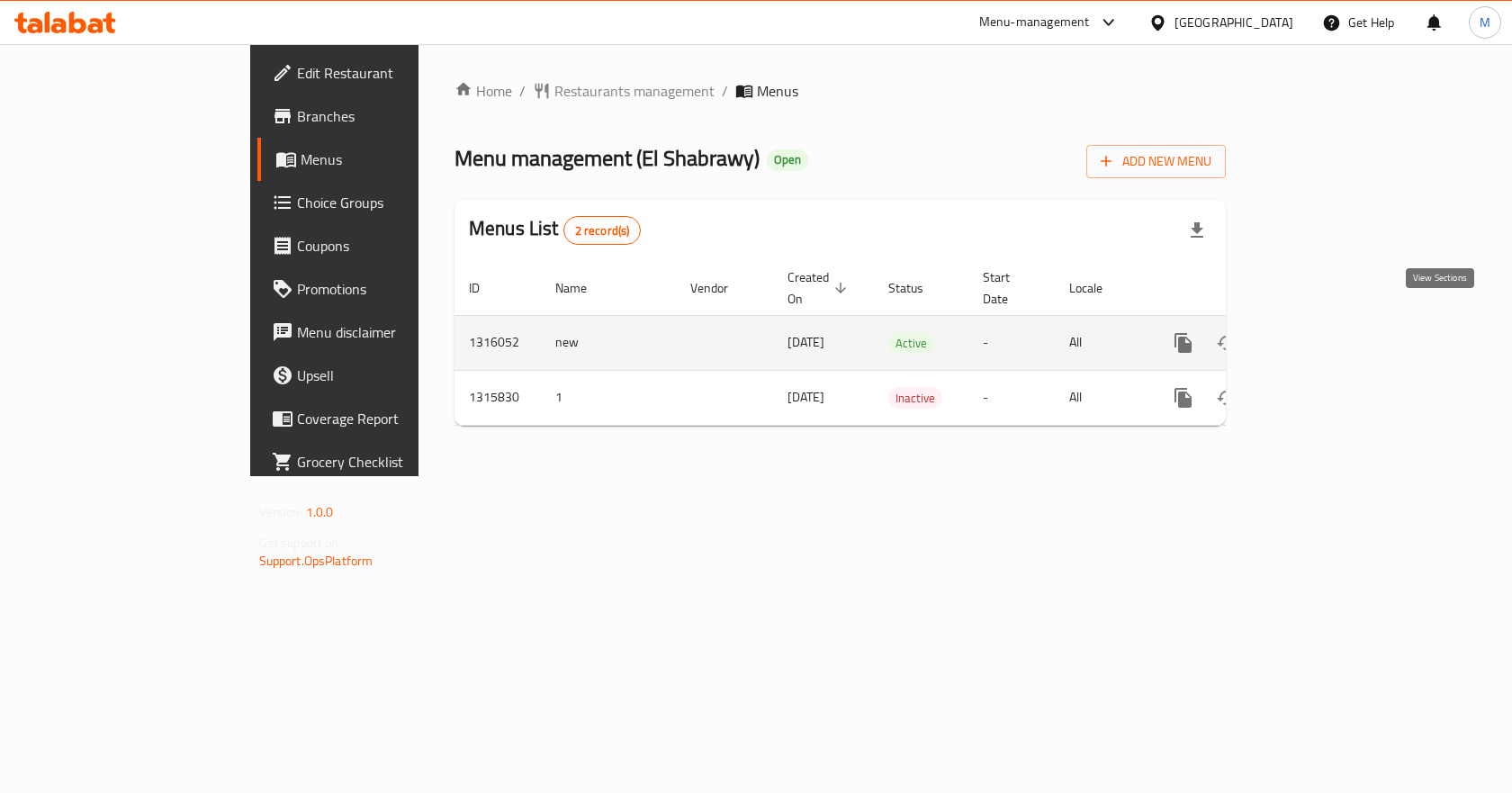
click at [1321, 335] on icon "enhanced table" at bounding box center [1313, 343] width 16 height 16
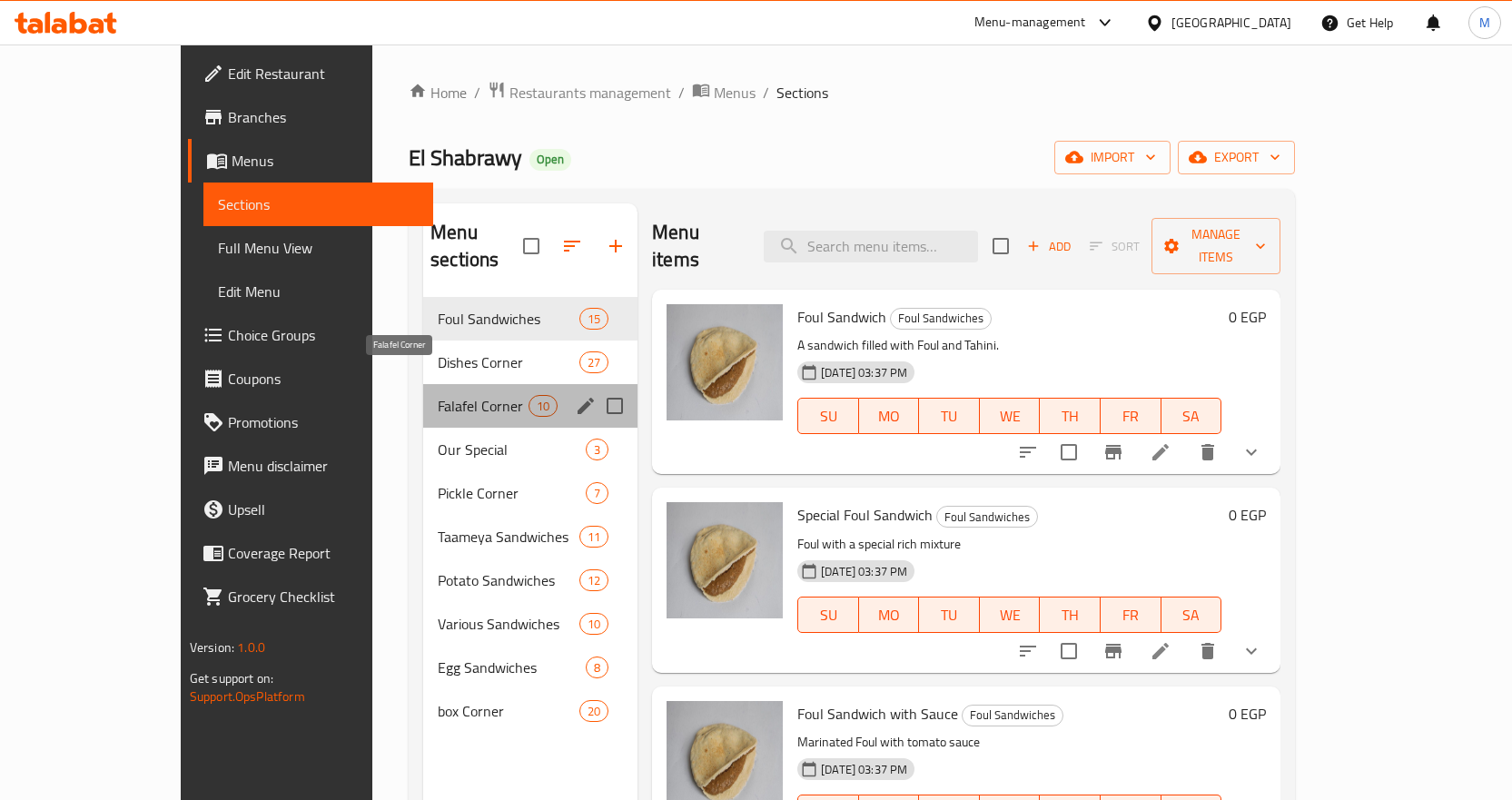
click at [437, 396] on span "Falafel Corner" at bounding box center [482, 406] width 91 height 22
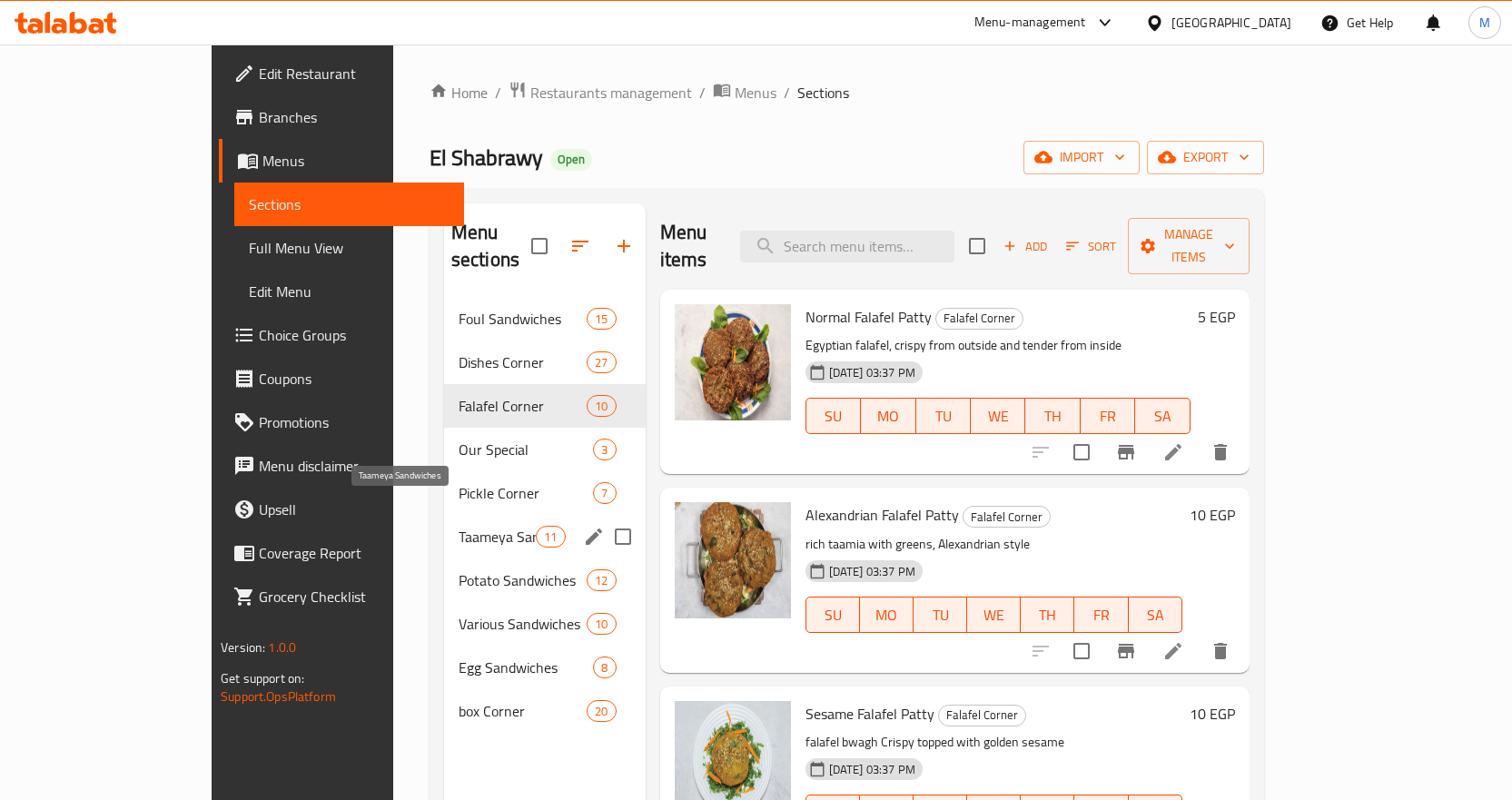
click at [458, 526] on span "Taameya Sandwiches" at bounding box center [496, 537] width 77 height 22
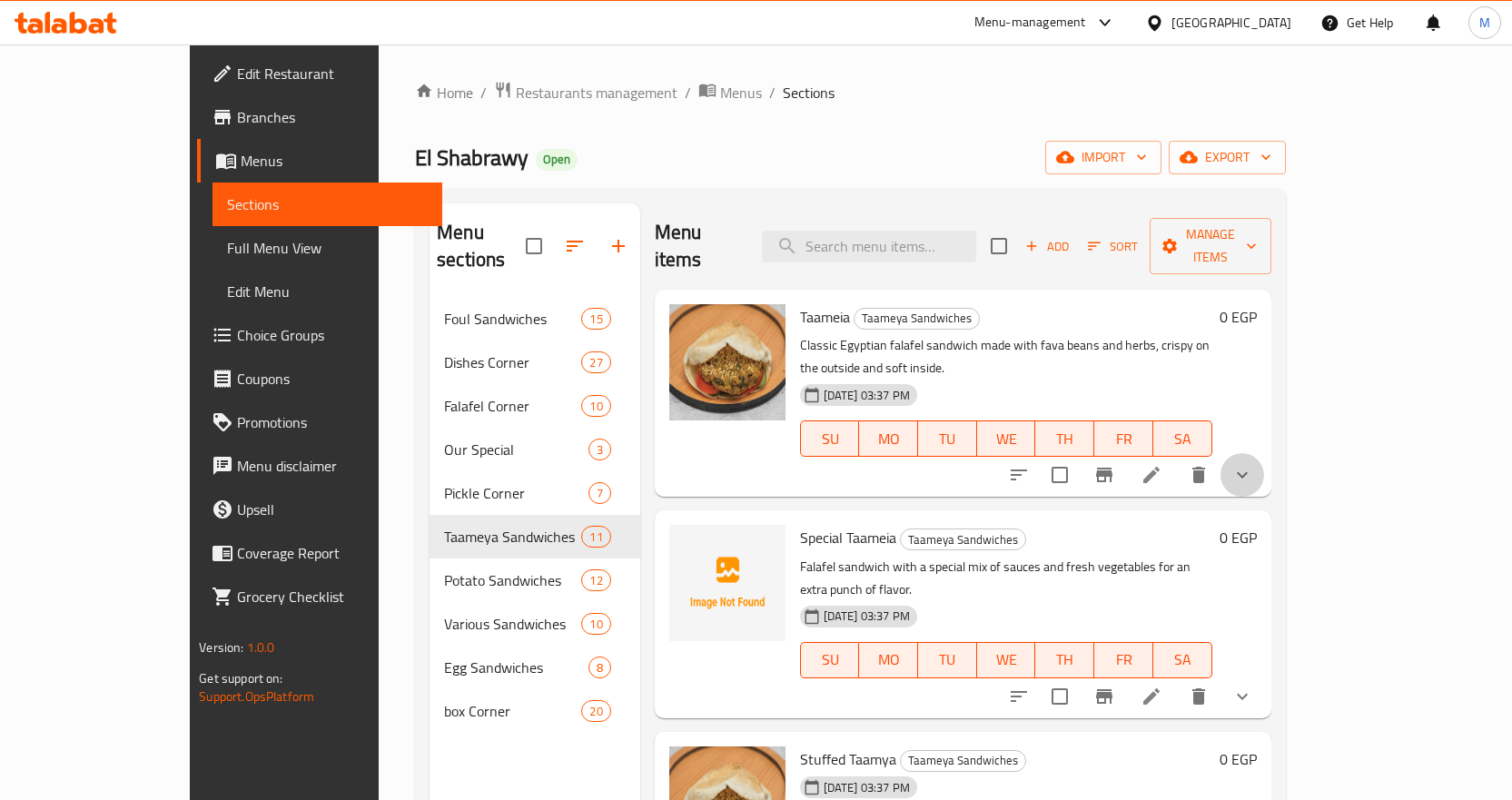
click at [1264, 453] on button "show more" at bounding box center [1242, 475] width 44 height 44
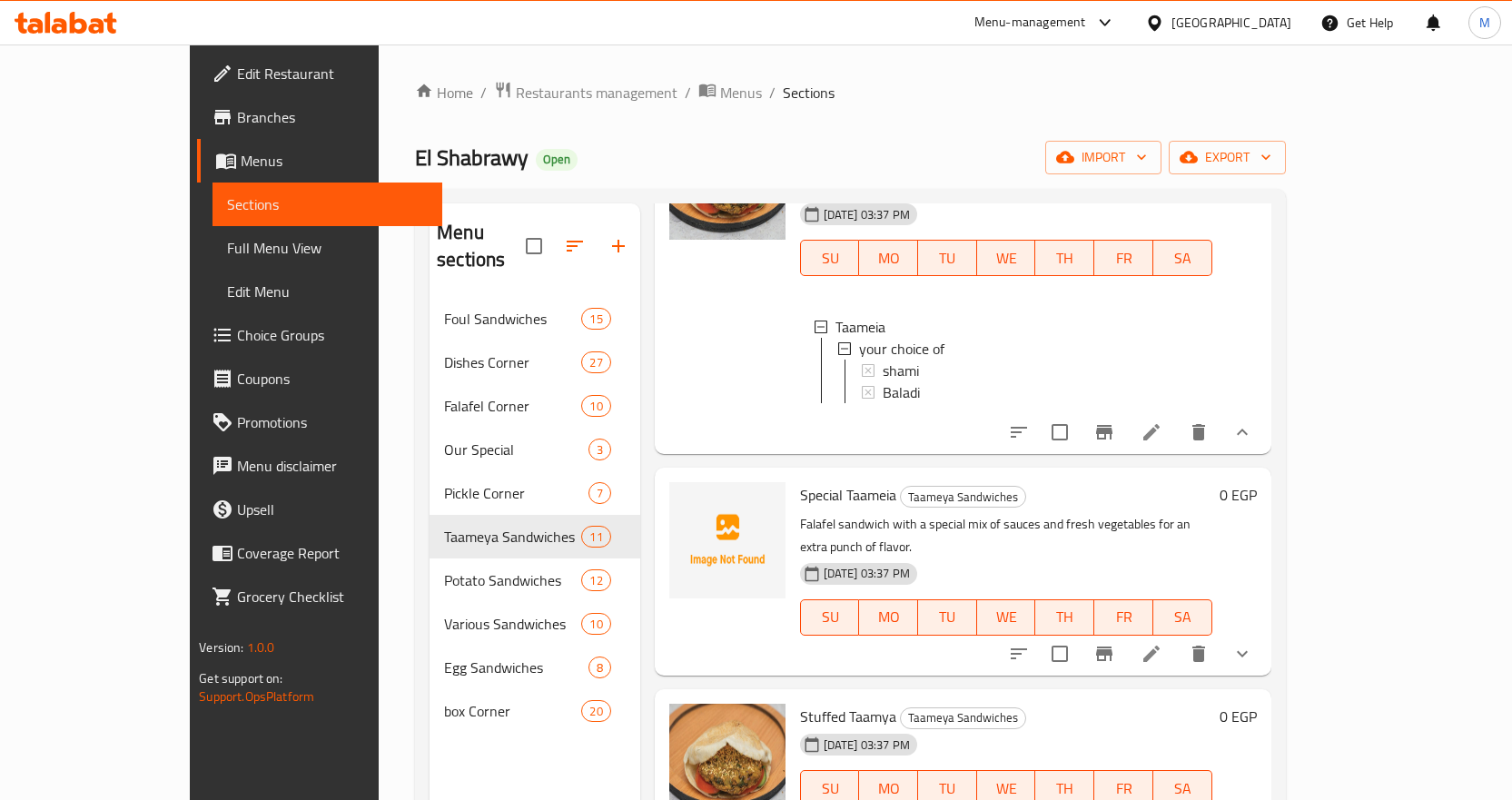
scroll to position [181, 0]
click at [227, 256] on span "Full Menu View" at bounding box center [327, 248] width 200 height 22
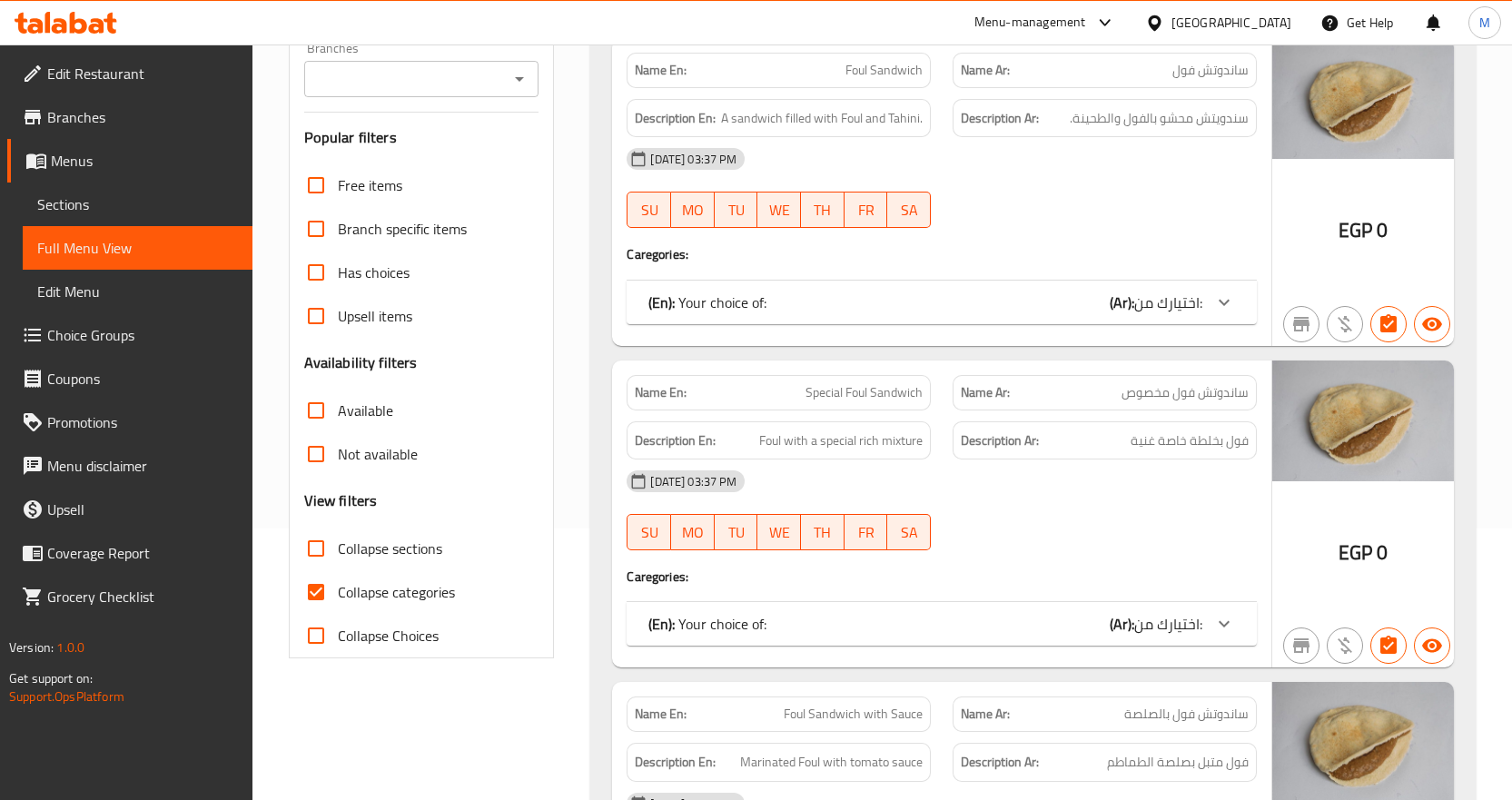
scroll to position [272, 0]
click at [426, 599] on span "Collapse categories" at bounding box center [396, 591] width 118 height 22
click at [338, 599] on input "Collapse categories" at bounding box center [316, 592] width 44 height 44
checkbox input "false"
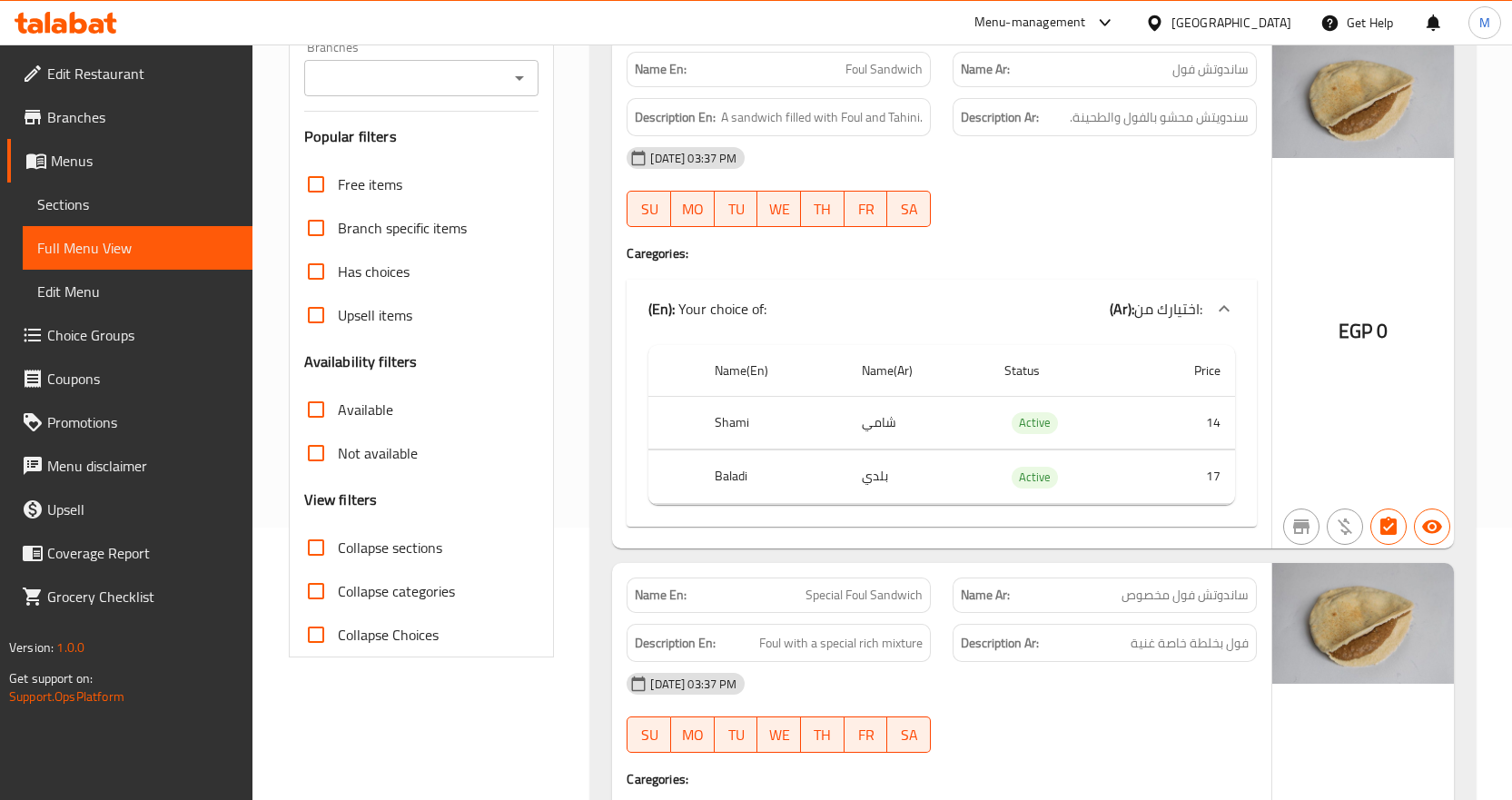
scroll to position [0, 0]
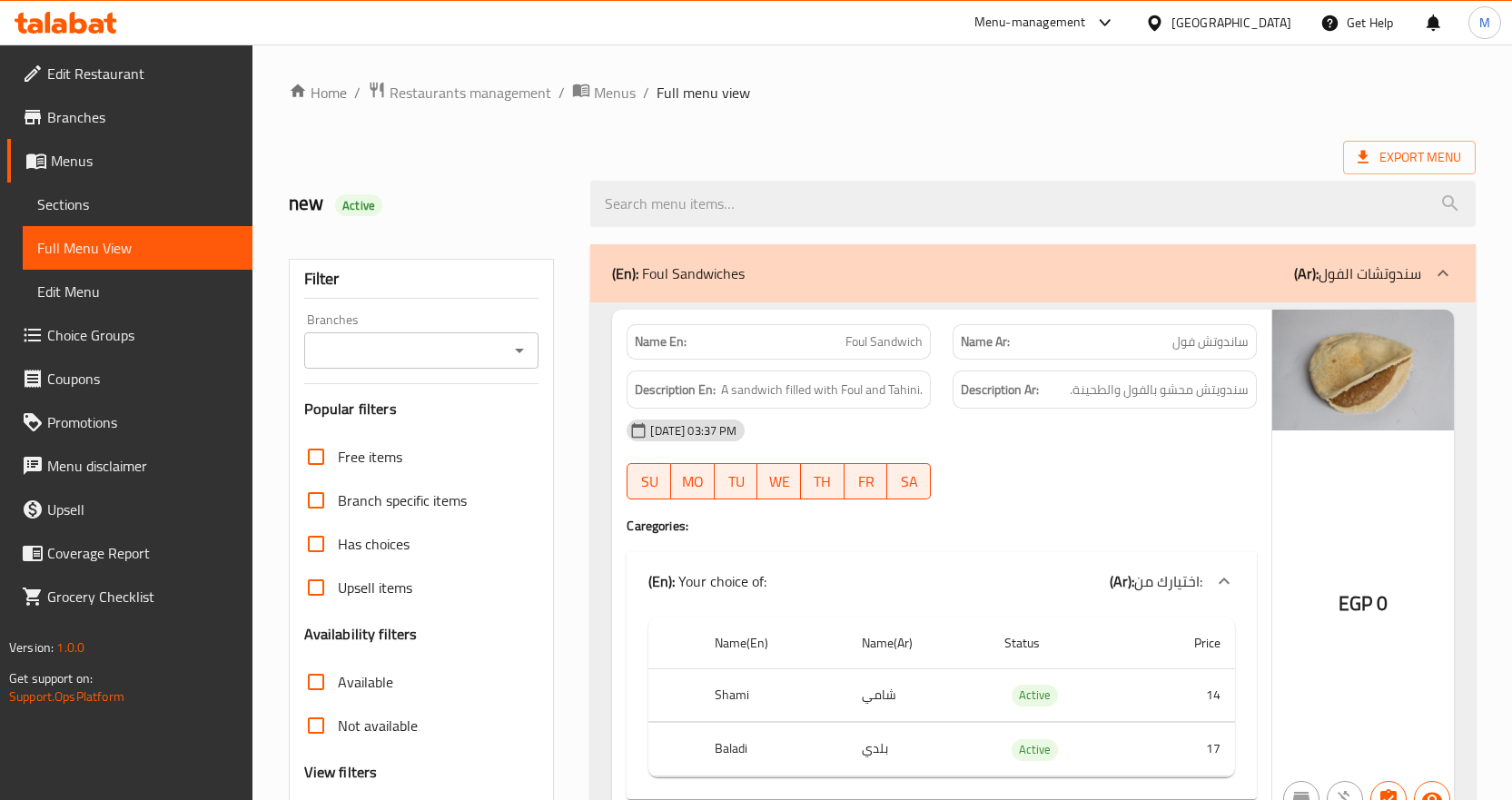
click at [869, 145] on div "Export Menu" at bounding box center [882, 157] width 1186 height 34
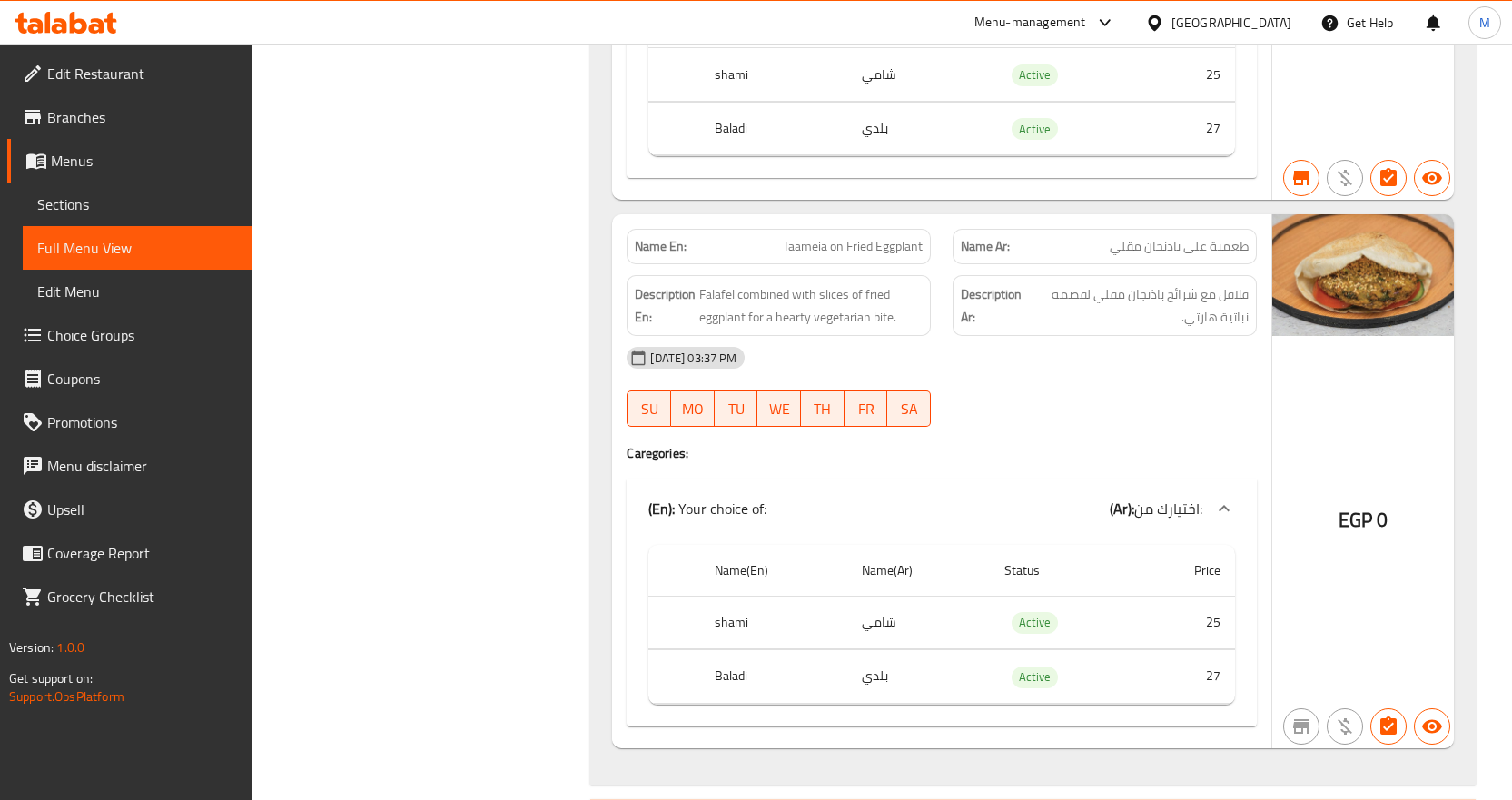
scroll to position [29044, 0]
